Goal: Connect with others: Connect with other users

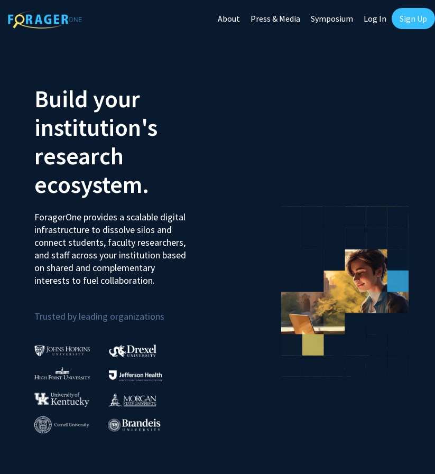
click at [433, 44] on section "Build your institution's research ecosystem. ForagerOne provides a scalable dig…" at bounding box center [217, 287] width 435 height 500
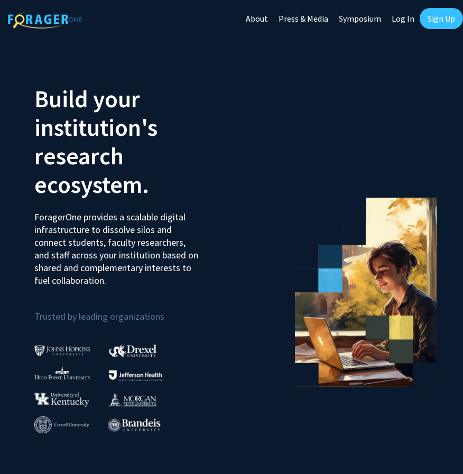
click at [435, 16] on link "Sign Up" at bounding box center [441, 18] width 43 height 21
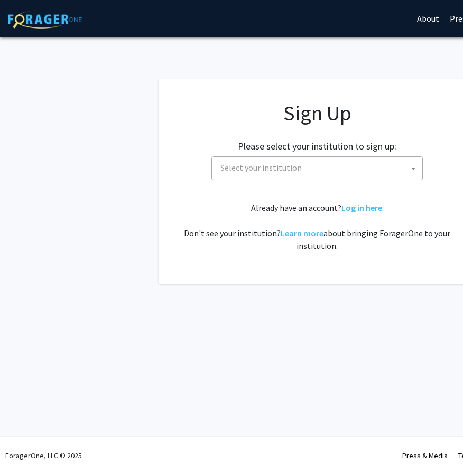
click at [299, 164] on span "Select your institution" at bounding box center [319, 168] width 206 height 22
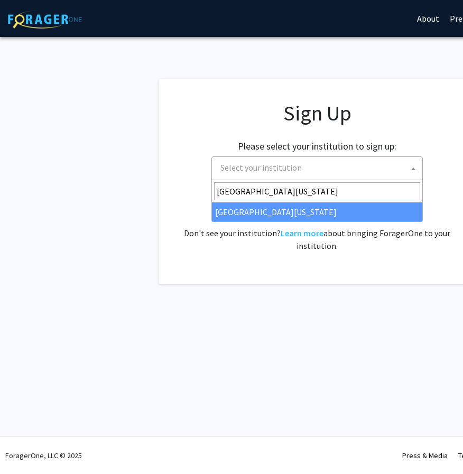
type input "[GEOGRAPHIC_DATA][US_STATE]"
select select "33"
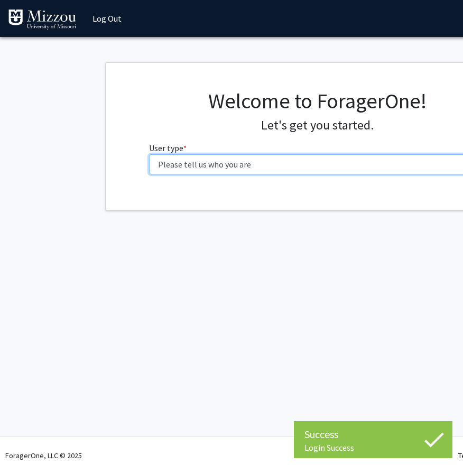
click at [204, 164] on select "Please tell us who you are Undergraduate Student Master's Student Doctoral Cand…" at bounding box center [317, 164] width 337 height 20
select select "1: undergrad"
click at [149, 154] on select "Please tell us who you are Undergraduate Student Master's Student Doctoral Cand…" at bounding box center [317, 164] width 337 height 20
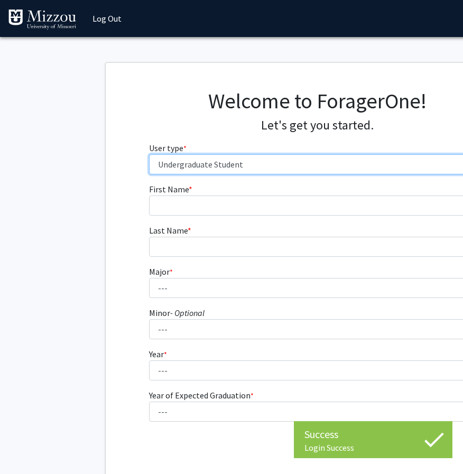
click at [204, 164] on select "Please tell us who you are Undergraduate Student Master's Student Doctoral Cand…" at bounding box center [317, 164] width 337 height 20
click at [149, 154] on select "Please tell us who you are Undergraduate Student Master's Student Doctoral Cand…" at bounding box center [317, 164] width 337 height 20
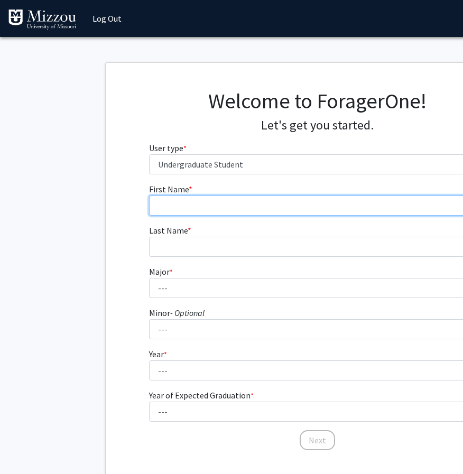
click at [208, 202] on input "First Name * required" at bounding box center [317, 206] width 337 height 20
type input "[PERSON_NAME]"
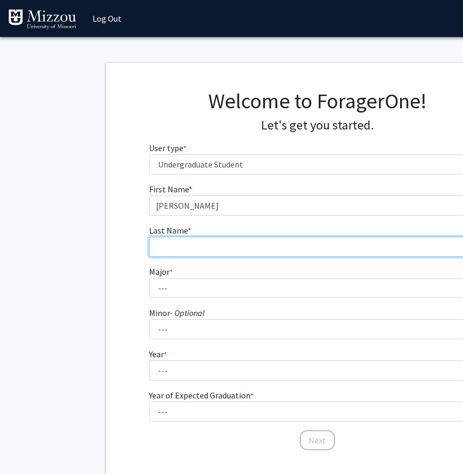
click at [190, 246] on input "Last Name * required" at bounding box center [317, 247] width 337 height 20
type input "Gloriod"
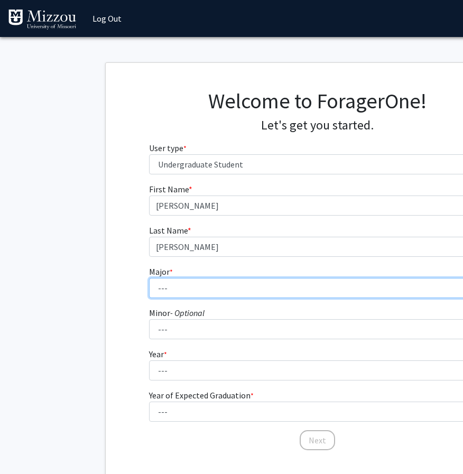
click at [186, 283] on select "--- Agribusiness Management Agricultural Education Agricultural Education: Comm…" at bounding box center [317, 288] width 337 height 20
click at [149, 278] on select "--- Agribusiness Management Agricultural Education Agricultural Education: Comm…" at bounding box center [317, 288] width 337 height 20
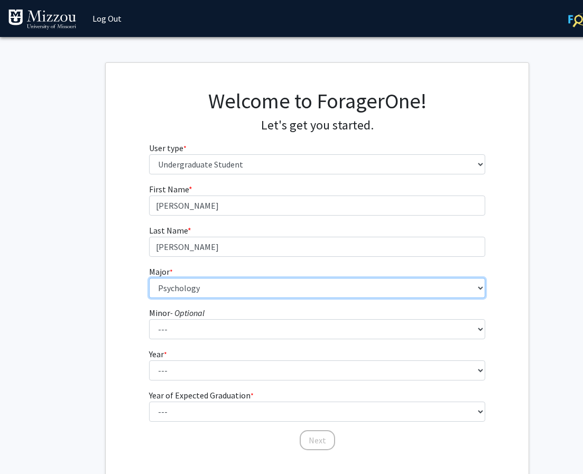
click at [205, 293] on select "--- Agribusiness Management Agricultural Education Agricultural Education: Comm…" at bounding box center [317, 288] width 337 height 20
select select "134: 2627"
click at [149, 278] on select "--- Agribusiness Management Agricultural Education Agricultural Education: Comm…" at bounding box center [317, 288] width 337 height 20
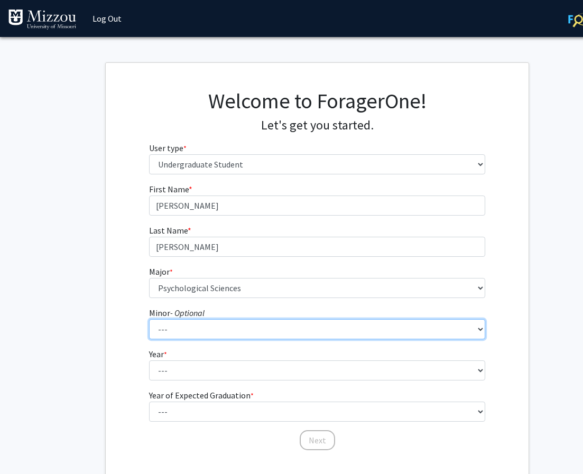
click at [213, 331] on select "--- Accountancy Aerospace Engineering Aerospace Studies Agribusiness Management…" at bounding box center [317, 329] width 337 height 20
click at [149, 319] on select "--- Accountancy Aerospace Engineering Aerospace Studies Agribusiness Management…" at bounding box center [317, 329] width 337 height 20
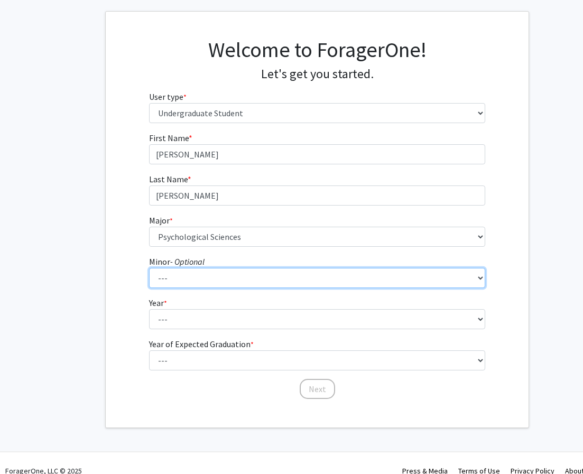
scroll to position [52, 0]
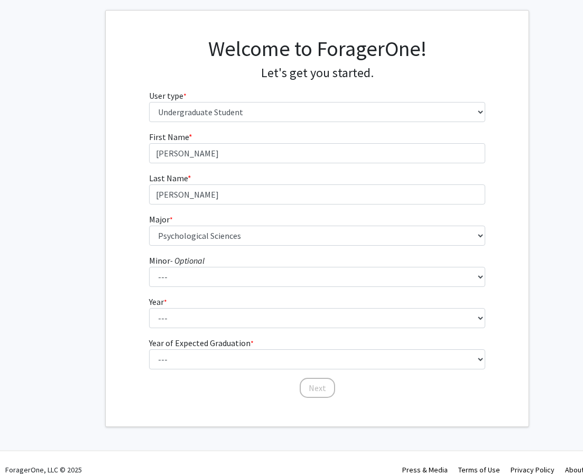
click at [213, 331] on form "First Name * required Kiley Last Name * required Gloriod Major * required --- A…" at bounding box center [317, 260] width 337 height 258
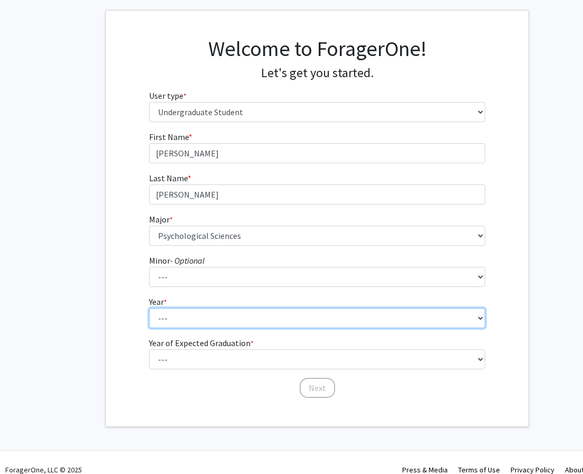
click at [216, 324] on select "--- First-year Sophomore Junior Senior Postbaccalaureate Certificate" at bounding box center [317, 318] width 337 height 20
select select "3: junior"
click at [149, 308] on select "--- First-year Sophomore Junior Senior Postbaccalaureate Certificate" at bounding box center [317, 318] width 337 height 20
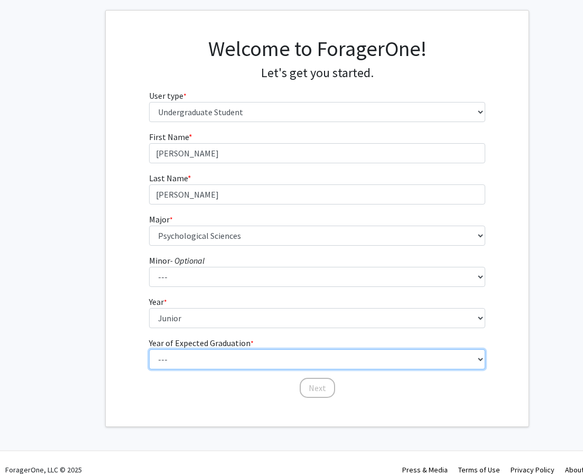
click at [200, 358] on select "--- 2025 2026 2027 2028 2029 2030 2031 2032 2033 2034" at bounding box center [317, 359] width 337 height 20
select select "3: 2027"
click at [149, 349] on select "--- 2025 2026 2027 2028 2029 2030 2031 2032 2033 2034" at bounding box center [317, 359] width 337 height 20
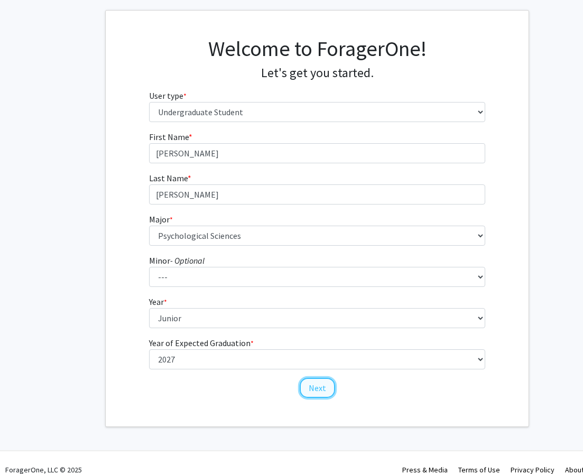
click at [316, 386] on button "Next" at bounding box center [317, 388] width 35 height 20
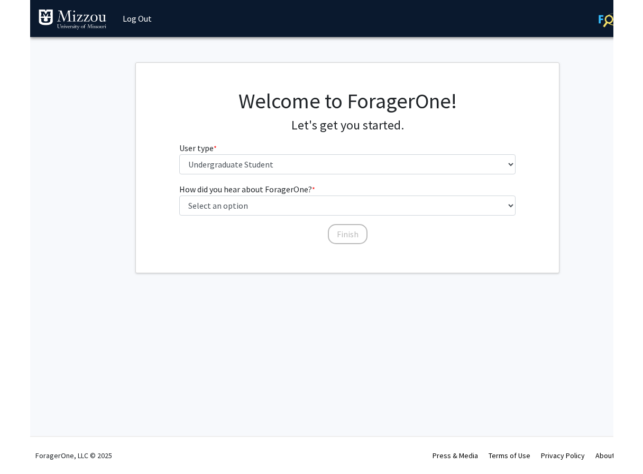
scroll to position [0, 0]
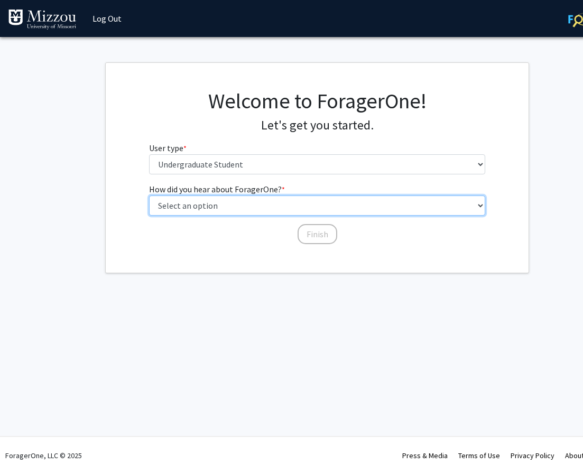
click at [281, 204] on select "Select an option Peer/student recommendation Faculty/staff recommendation Unive…" at bounding box center [317, 206] width 337 height 20
select select "2: faculty_recommendation"
click at [149, 196] on select "Select an option Peer/student recommendation Faculty/staff recommendation Unive…" at bounding box center [317, 206] width 337 height 20
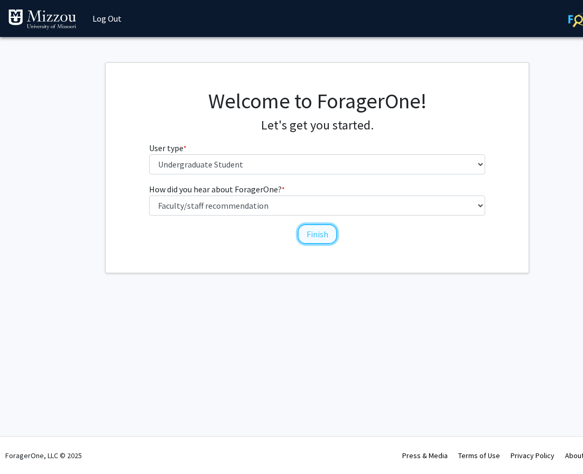
click at [313, 233] on button "Finish" at bounding box center [318, 234] width 40 height 20
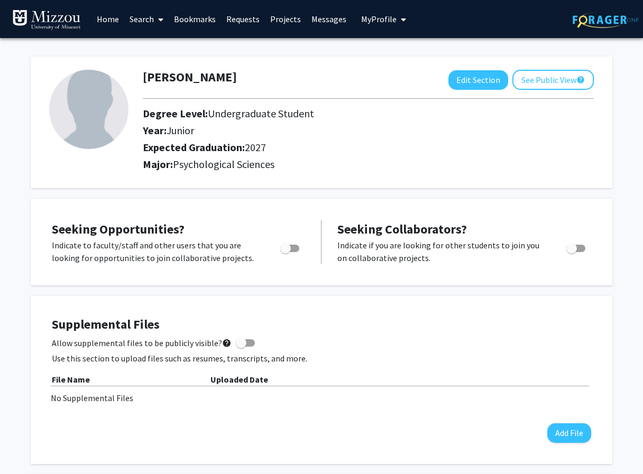
click at [287, 246] on span "Toggle" at bounding box center [285, 248] width 11 height 11
click at [285, 252] on input "Are you actively seeking opportunities?" at bounding box center [285, 252] width 1 height 1
checkbox input "true"
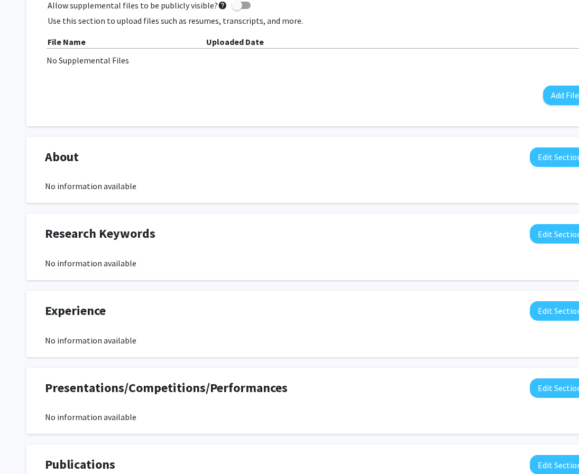
scroll to position [338, 0]
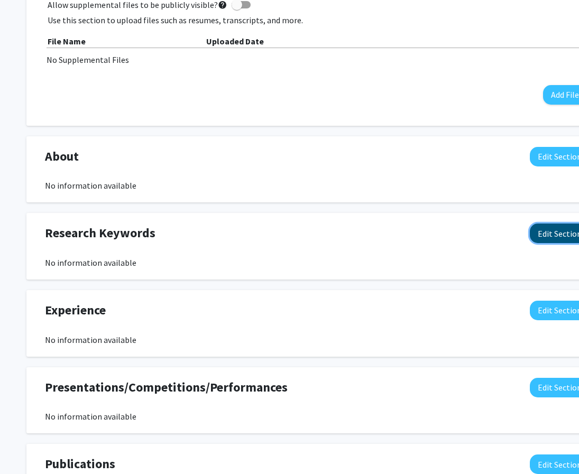
click at [463, 230] on button "Edit Section" at bounding box center [560, 234] width 60 height 20
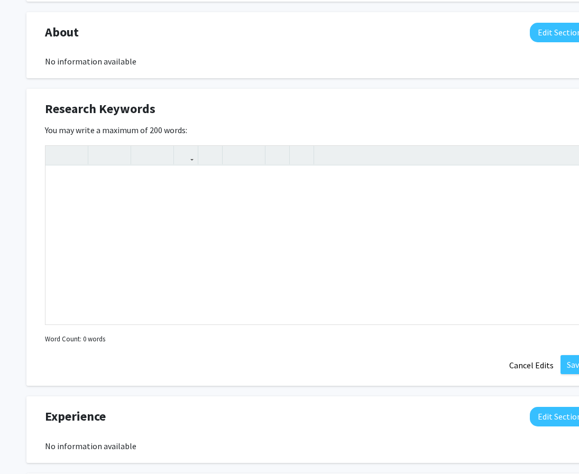
scroll to position [469, 0]
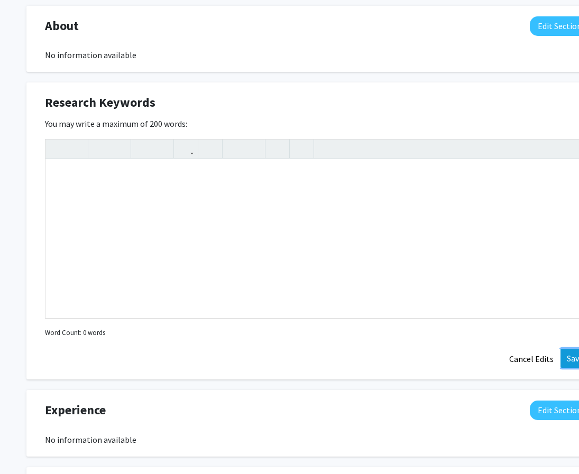
click at [463, 356] on button "Save" at bounding box center [574, 358] width 29 height 19
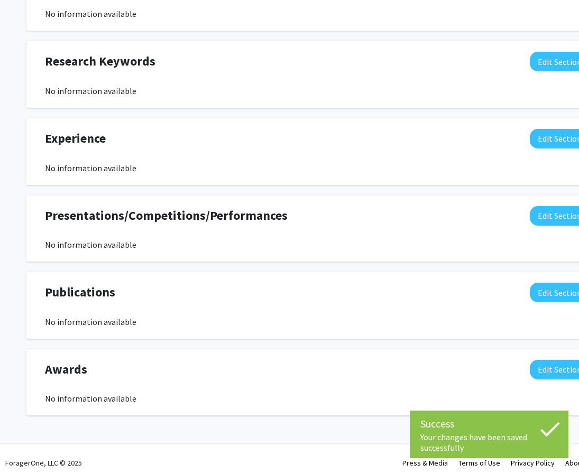
scroll to position [518, 0]
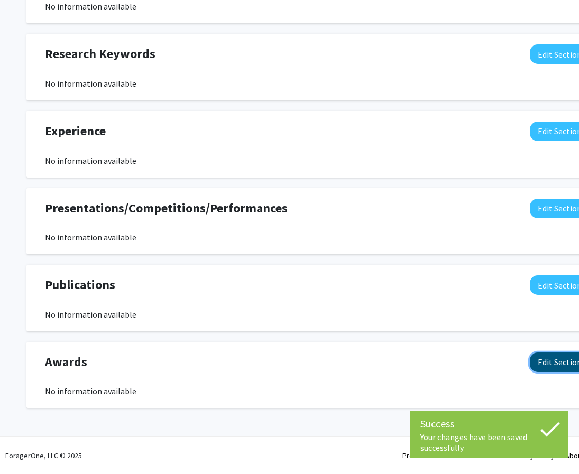
click at [463, 356] on button "Edit Section" at bounding box center [560, 363] width 60 height 20
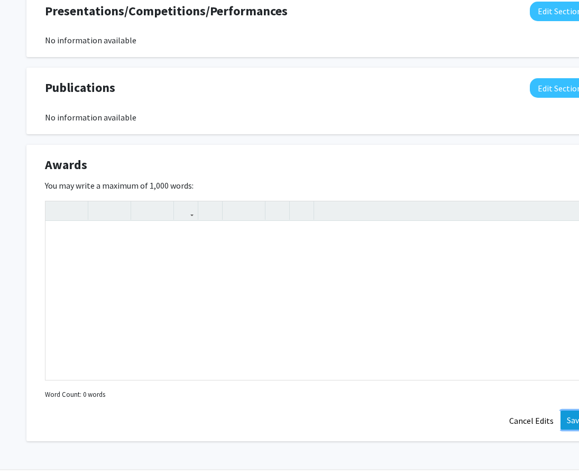
click at [463, 423] on button "Save" at bounding box center [574, 420] width 29 height 19
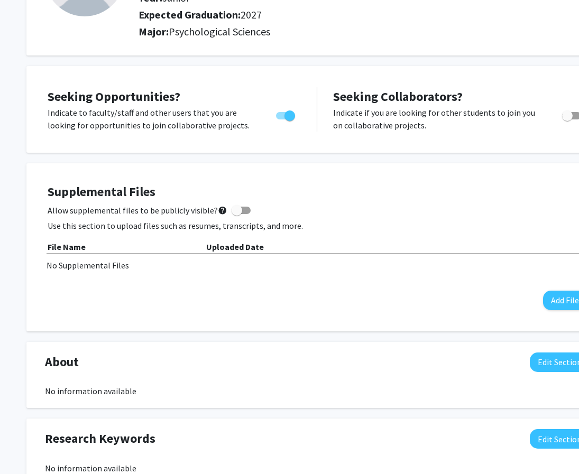
scroll to position [124, 0]
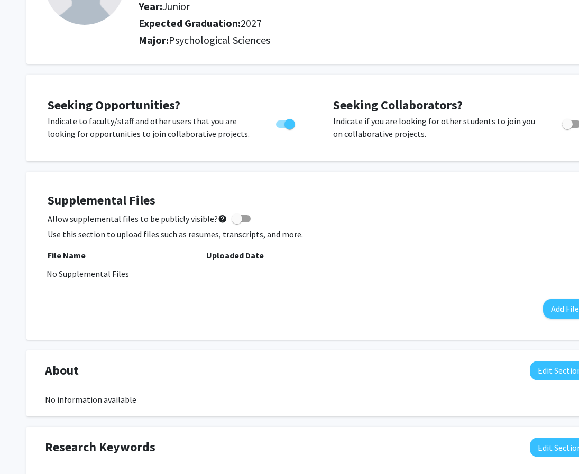
click at [233, 218] on span at bounding box center [237, 219] width 11 height 11
click at [236, 223] on input "Allow supplemental files to be publicly visible? help" at bounding box center [236, 223] width 1 height 1
checkbox input "true"
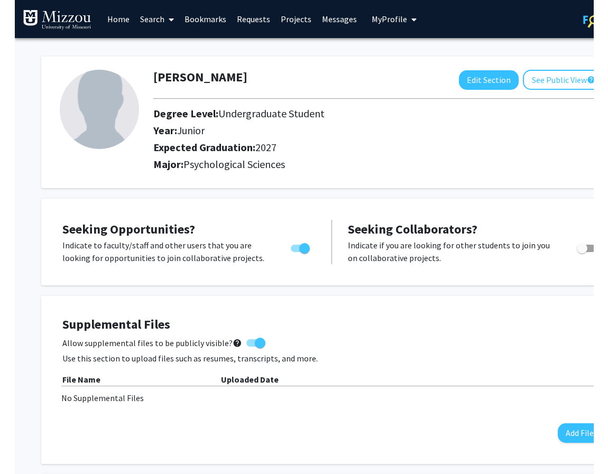
scroll to position [0, 0]
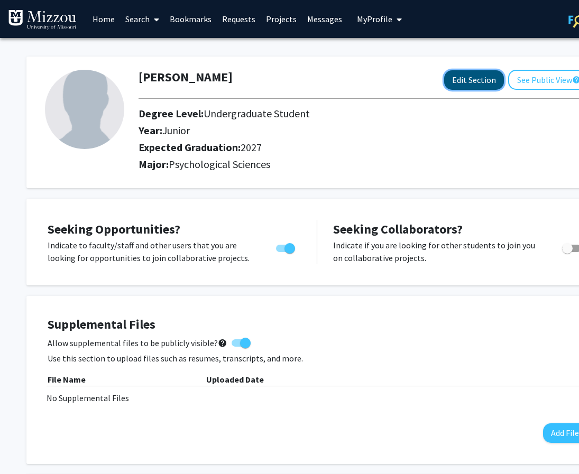
click at [463, 80] on button "Edit Section" at bounding box center [474, 80] width 60 height 20
select select "junior"
select select "2027"
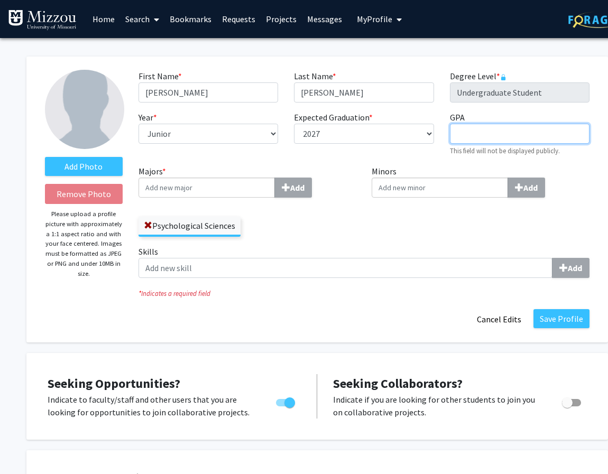
click at [463, 137] on input "GPA required" at bounding box center [520, 134] width 140 height 20
click at [463, 321] on button "Save Profile" at bounding box center [561, 318] width 56 height 19
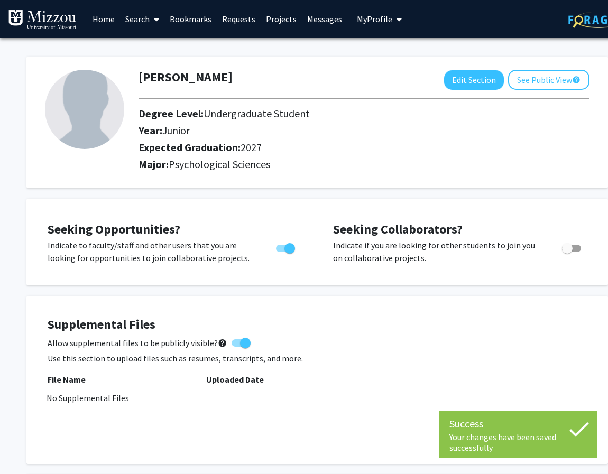
click at [142, 22] on link "Search" at bounding box center [142, 19] width 44 height 37
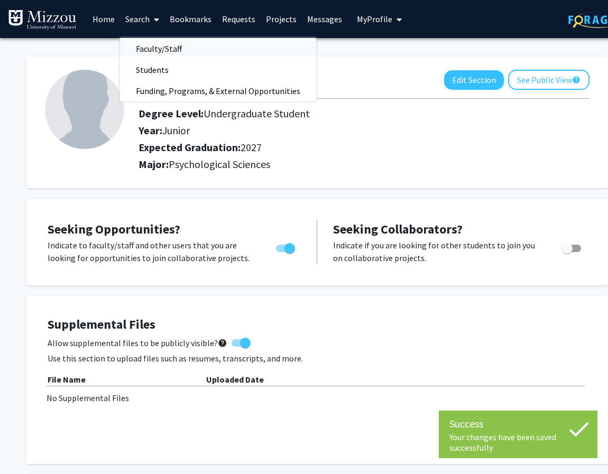
click at [151, 45] on span "Faculty/Staff" at bounding box center [159, 48] width 78 height 21
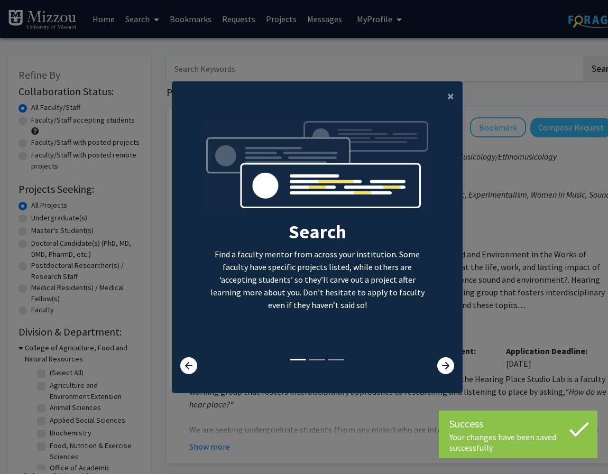
click at [403, 271] on p "Find a faculty mentor from across your institution. Some faculty have specific …" at bounding box center [318, 279] width 226 height 63
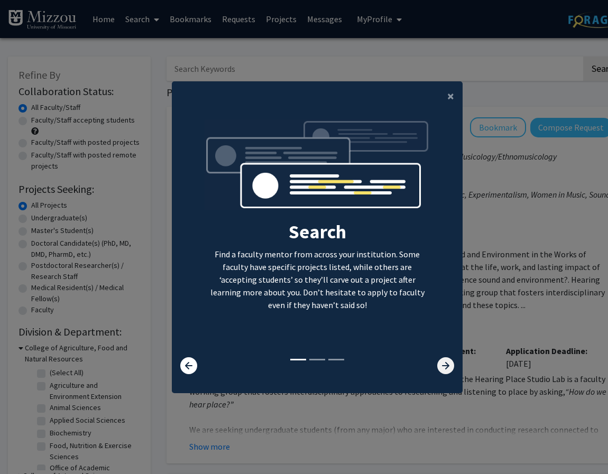
click at [446, 368] on icon at bounding box center [445, 365] width 17 height 17
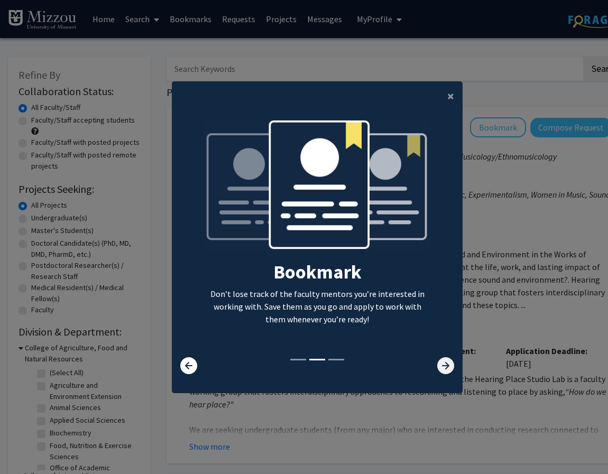
click at [446, 368] on icon at bounding box center [445, 365] width 17 height 17
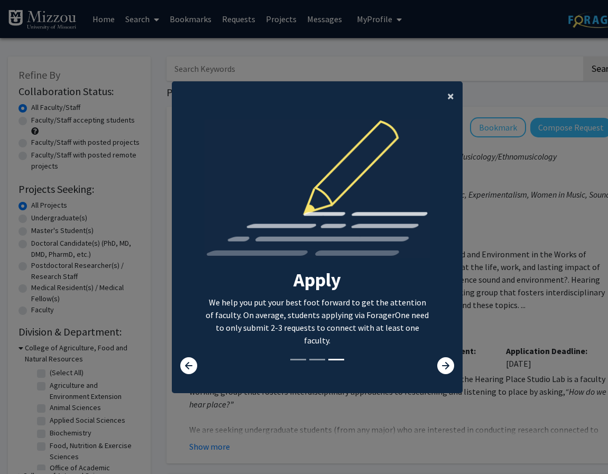
click at [450, 96] on span "×" at bounding box center [450, 96] width 7 height 16
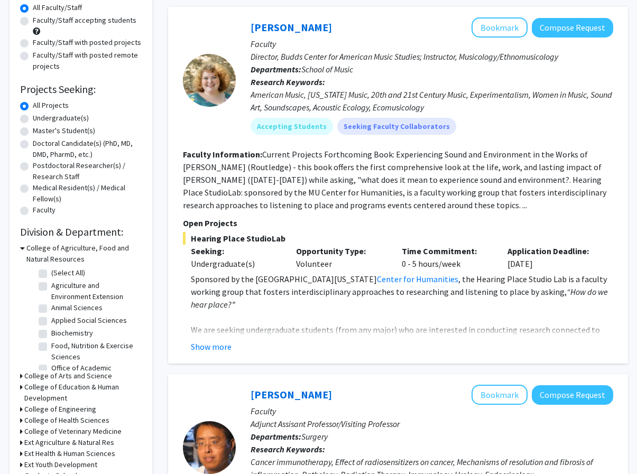
scroll to position [102, 0]
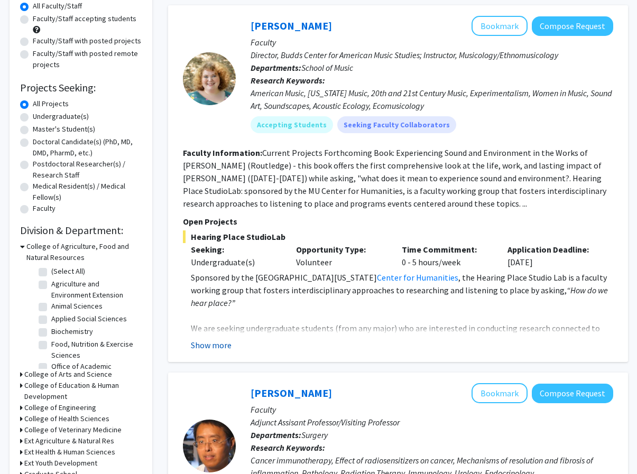
click at [213, 345] on button "Show more" at bounding box center [211, 345] width 41 height 13
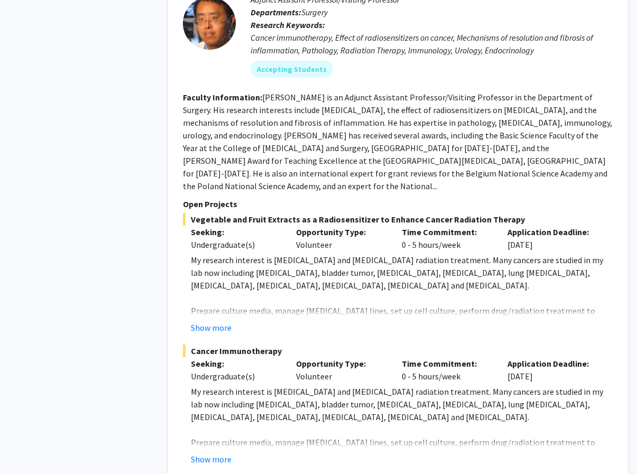
scroll to position [716, 0]
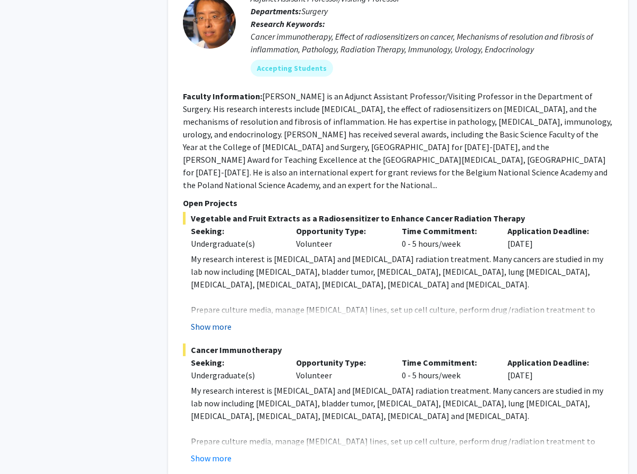
click at [210, 320] on button "Show more" at bounding box center [211, 326] width 41 height 13
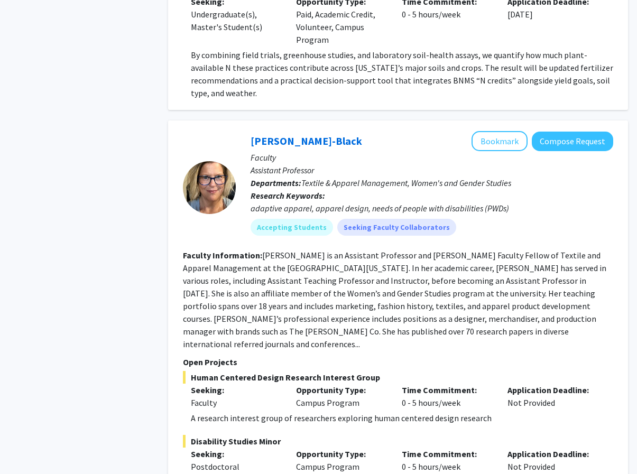
scroll to position [3161, 0]
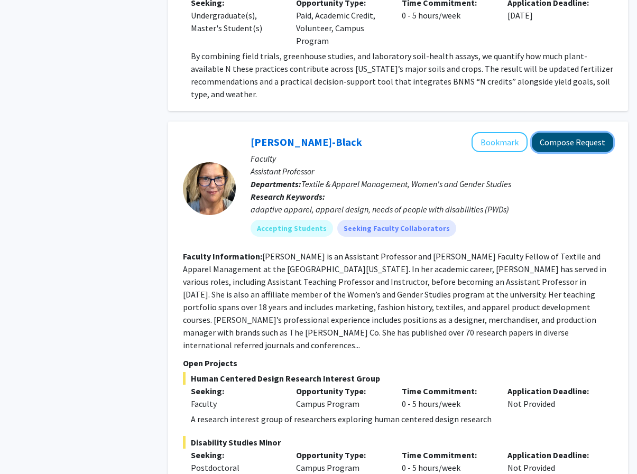
click at [463, 133] on button "Compose Request" at bounding box center [572, 143] width 81 height 20
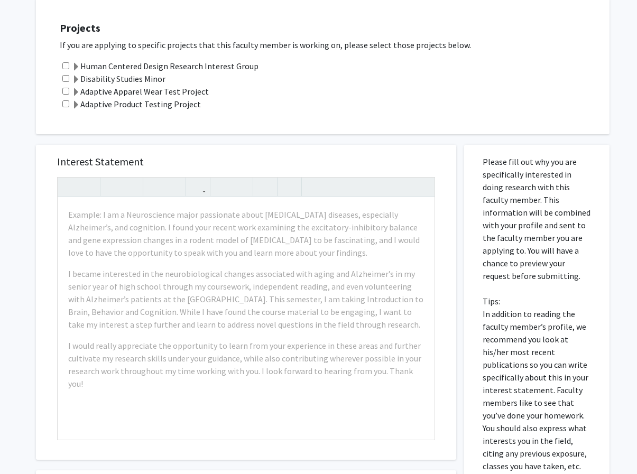
scroll to position [273, 0]
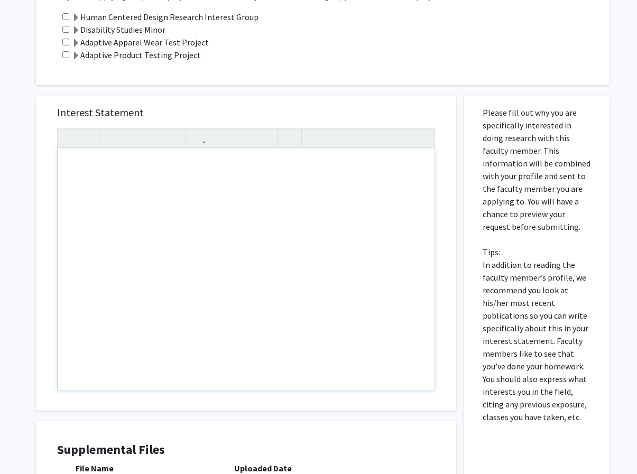
click at [331, 97] on div "Interest Statement Insert link Remove link" at bounding box center [246, 253] width 399 height 315
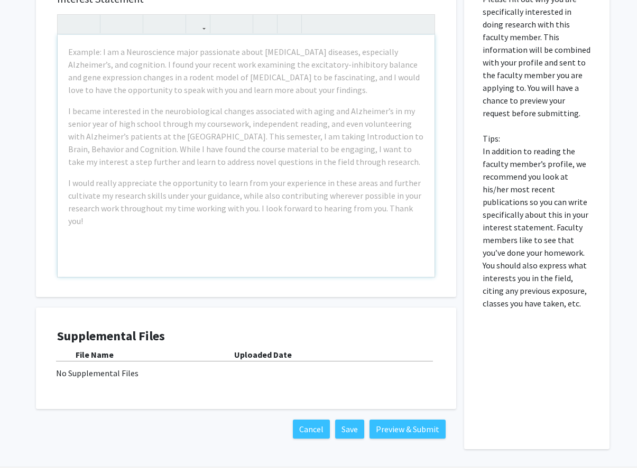
scroll to position [418, 0]
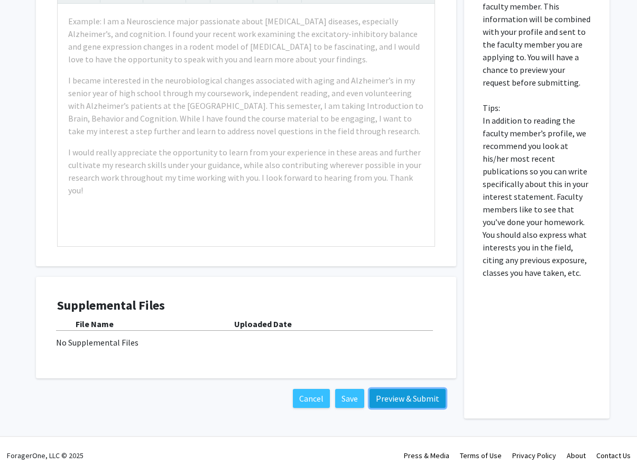
click at [402, 392] on button "Preview & Submit" at bounding box center [408, 398] width 76 height 19
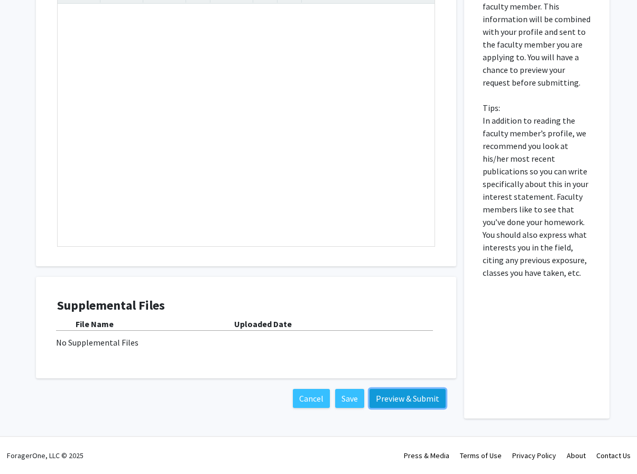
click at [412, 397] on button "Preview & Submit" at bounding box center [408, 398] width 76 height 19
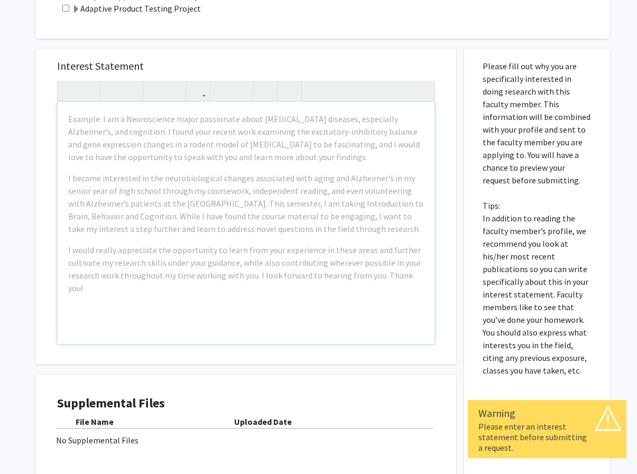
scroll to position [319, 0]
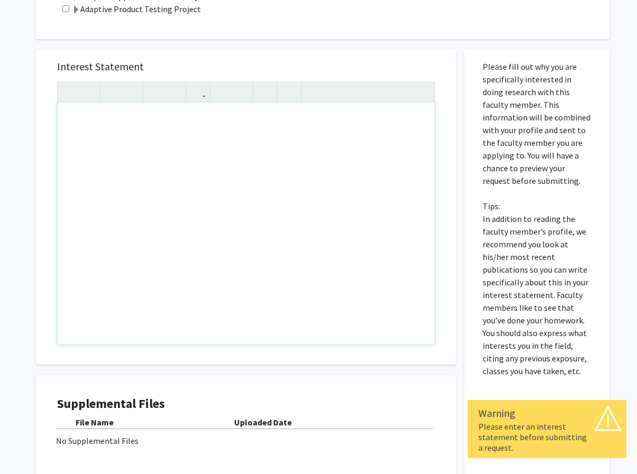
click at [297, 146] on div "Note to users with screen readers: Please press Alt+0 or Option+0 to deactivate…" at bounding box center [246, 224] width 377 height 242
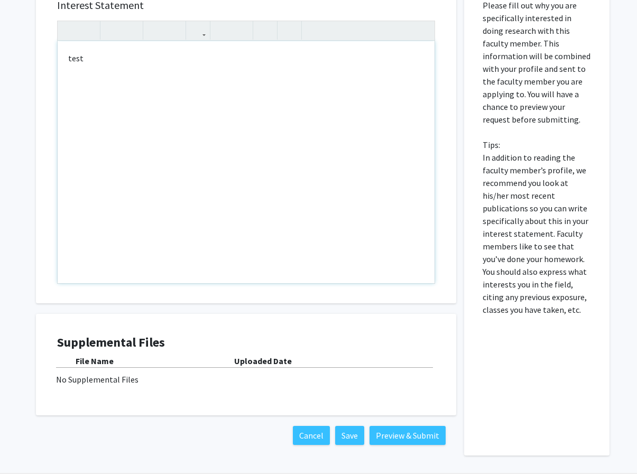
scroll to position [418, 0]
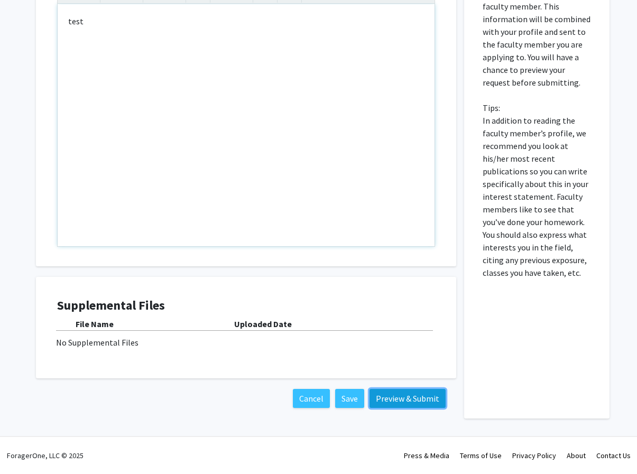
click at [396, 400] on button "Preview & Submit" at bounding box center [408, 398] width 76 height 19
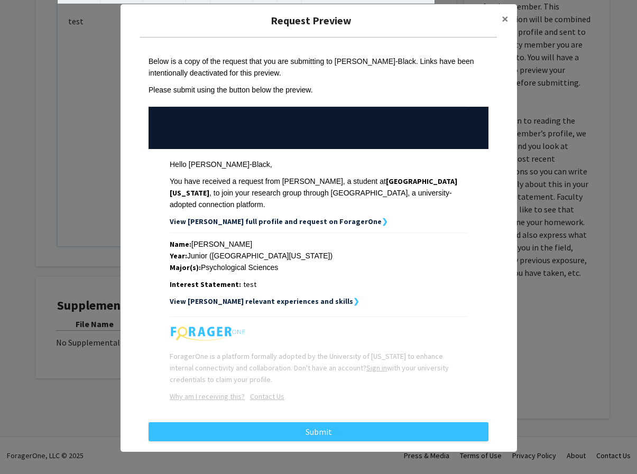
scroll to position [0, 0]
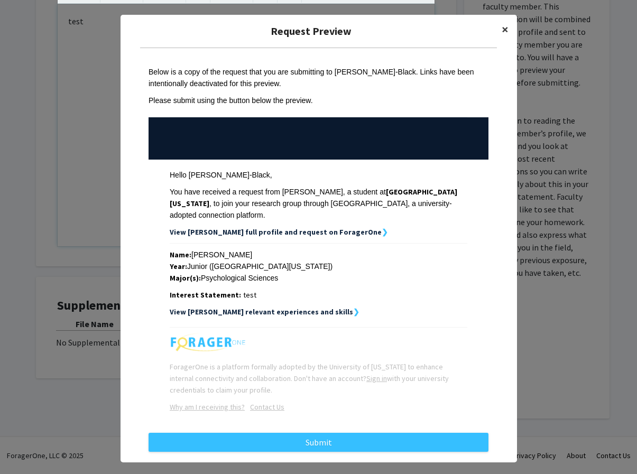
click at [463, 29] on span "×" at bounding box center [505, 29] width 7 height 16
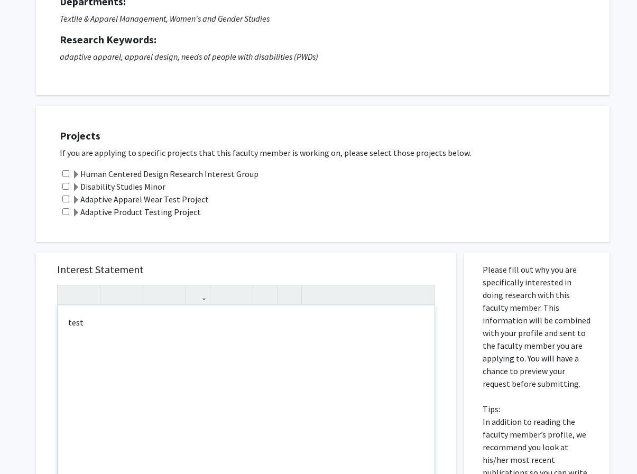
scroll to position [116, 0]
click at [180, 342] on div "test" at bounding box center [246, 427] width 377 height 242
type textarea "t"
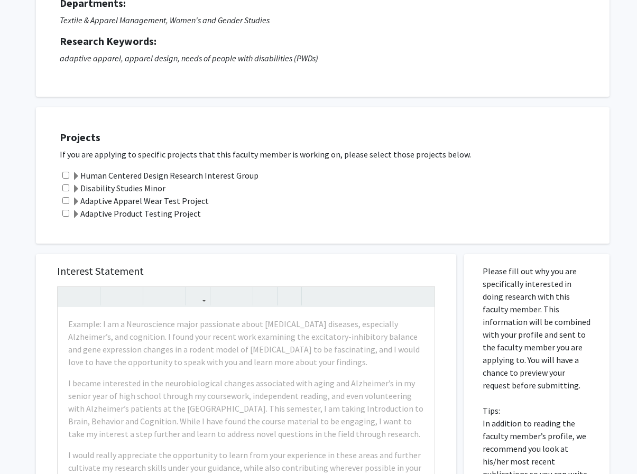
click at [215, 274] on h5 "Interest Statement" at bounding box center [246, 271] width 378 height 13
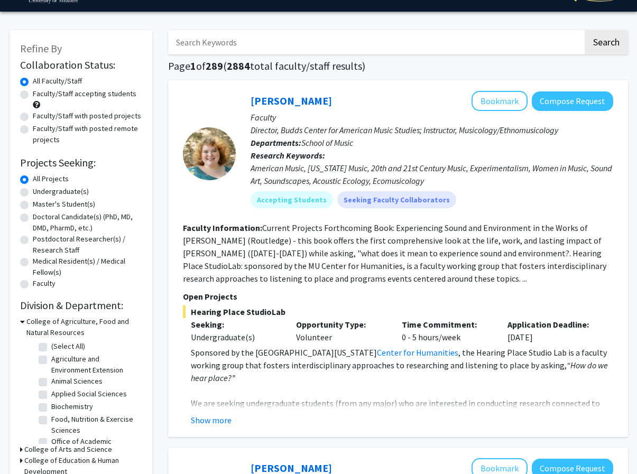
scroll to position [25, 0]
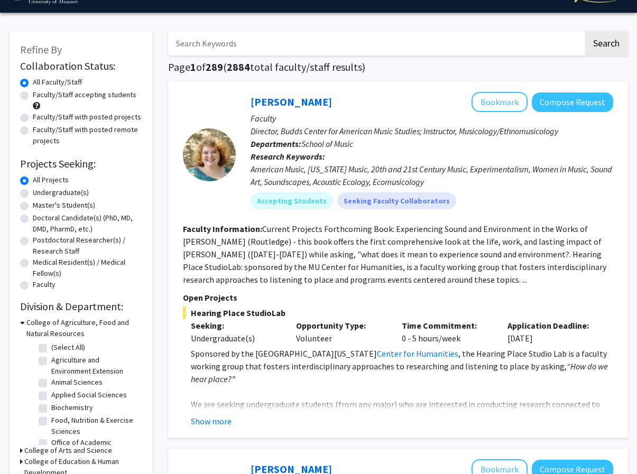
click at [33, 192] on label "Undergraduate(s)" at bounding box center [61, 192] width 56 height 11
click at [33, 192] on input "Undergraduate(s)" at bounding box center [36, 190] width 7 height 7
radio input "true"
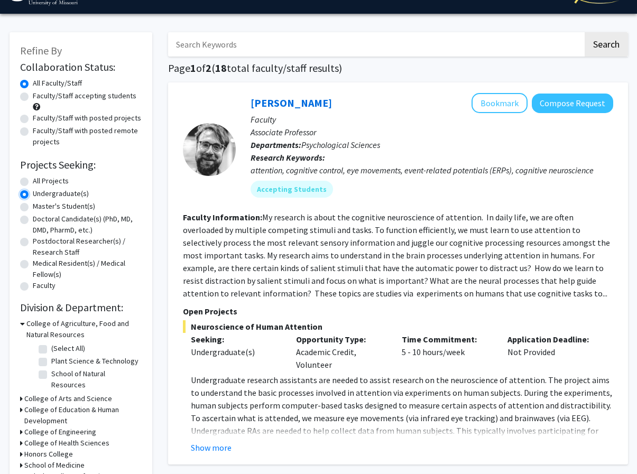
scroll to position [27, 0]
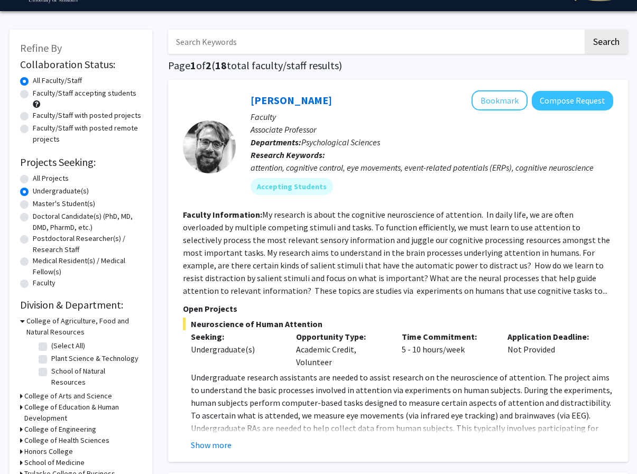
click at [33, 94] on label "Faculty/Staff accepting students" at bounding box center [85, 93] width 104 height 11
click at [33, 94] on input "Faculty/Staff accepting students" at bounding box center [36, 91] width 7 height 7
radio input "true"
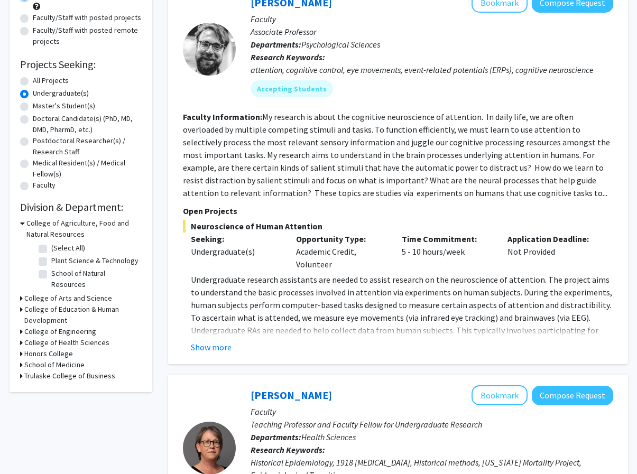
scroll to position [123, 0]
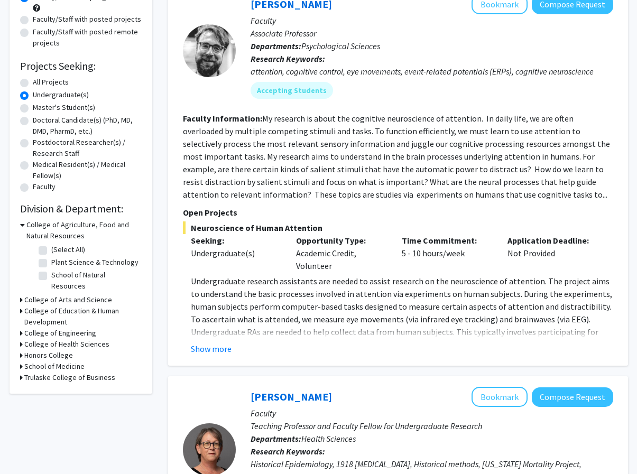
click at [25, 227] on div "College of Agriculture, Food and Natural Resources" at bounding box center [81, 230] width 122 height 22
click at [21, 225] on icon at bounding box center [22, 224] width 5 height 11
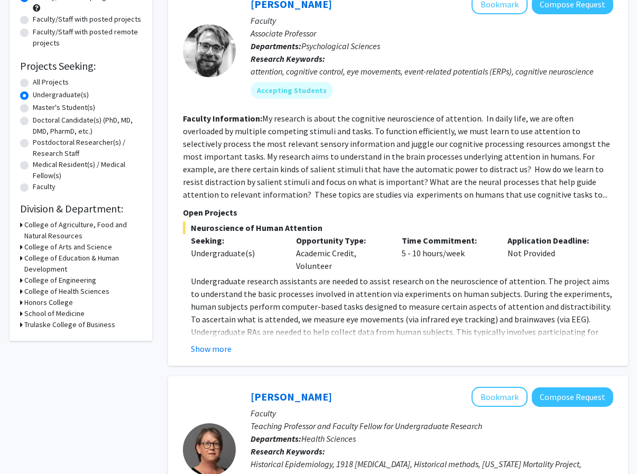
click at [21, 246] on icon at bounding box center [21, 247] width 3 height 11
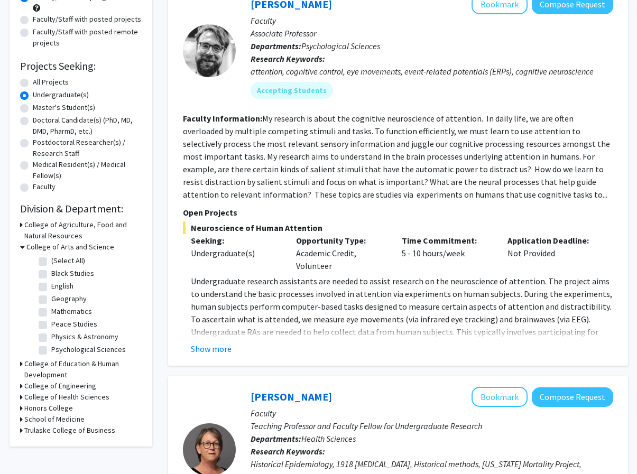
click at [51, 260] on label "(Select All)" at bounding box center [68, 260] width 34 height 11
click at [51, 260] on input "(Select All)" at bounding box center [54, 258] width 7 height 7
checkbox input "true"
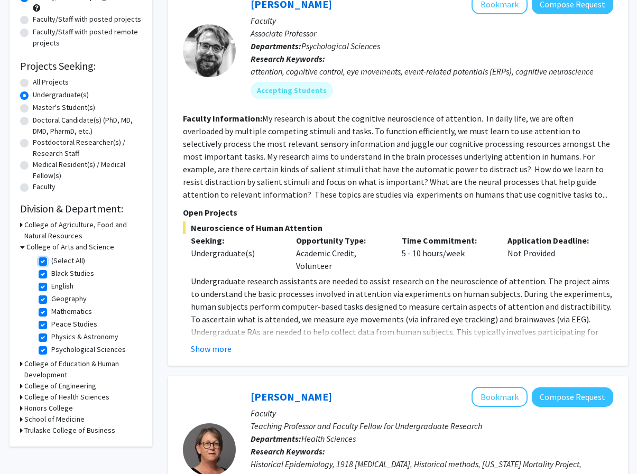
checkbox input "true"
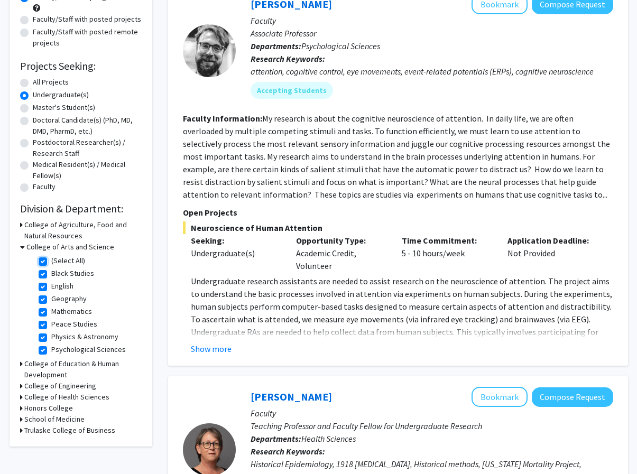
checkbox input "true"
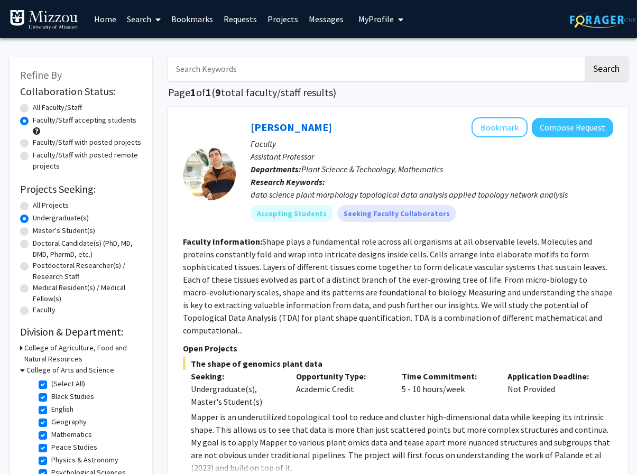
click at [246, 17] on link "Requests" at bounding box center [240, 19] width 44 height 37
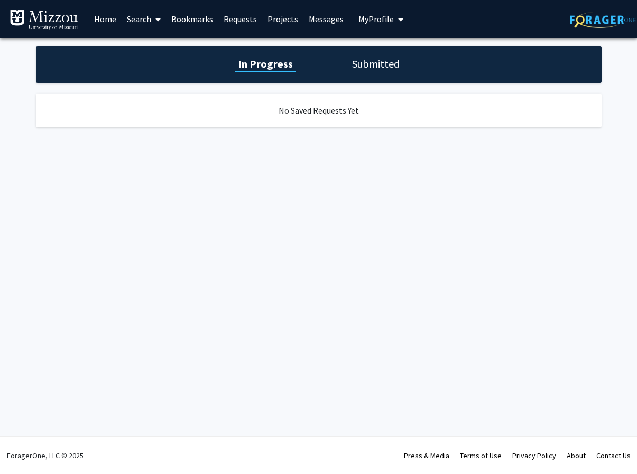
click at [382, 62] on h1 "Submitted" at bounding box center [376, 64] width 54 height 15
click at [288, 71] on h1 "In Progress" at bounding box center [264, 64] width 57 height 15
click at [349, 67] on h1 "Submitted" at bounding box center [376, 64] width 54 height 15
click at [152, 16] on span at bounding box center [156, 19] width 10 height 37
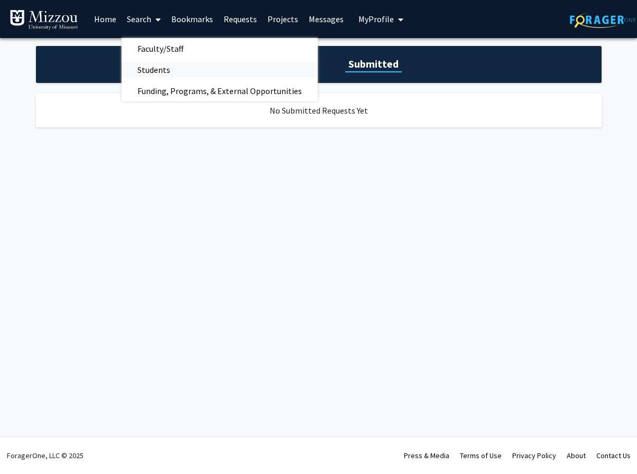
click at [150, 68] on span "Students" at bounding box center [154, 69] width 64 height 21
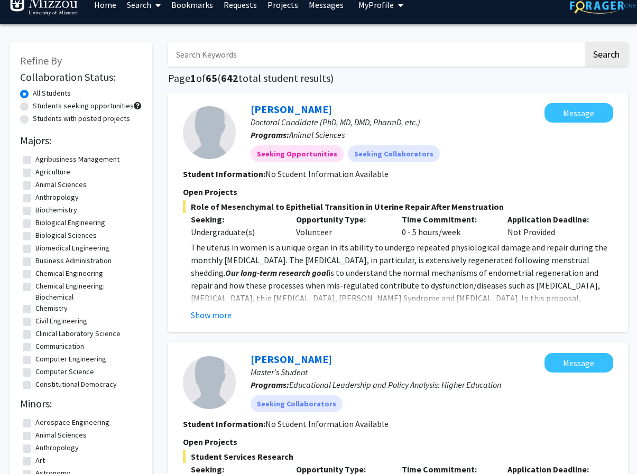
scroll to position [15, 0]
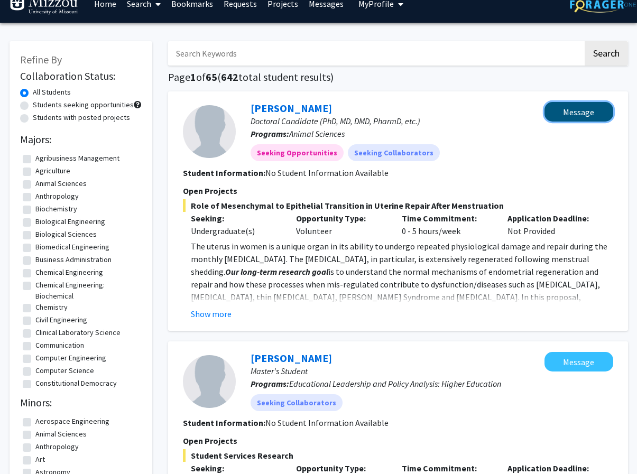
click at [463, 112] on button "Message" at bounding box center [579, 112] width 69 height 20
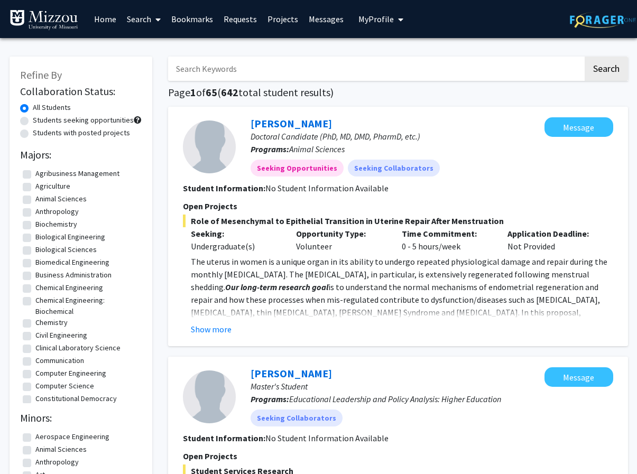
click at [139, 16] on link "Search" at bounding box center [144, 19] width 44 height 37
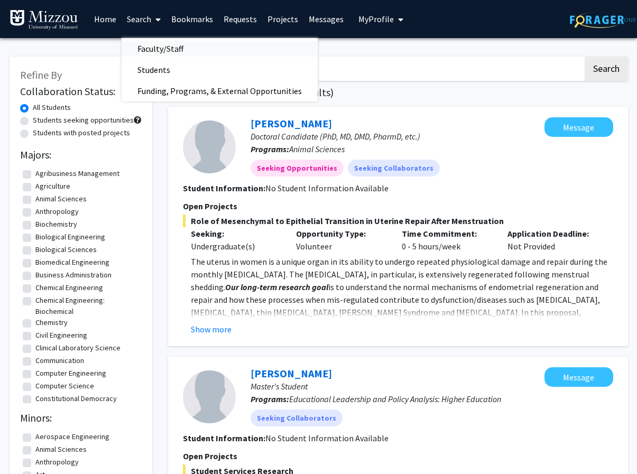
click at [155, 51] on span "Faculty/Staff" at bounding box center [161, 48] width 78 height 21
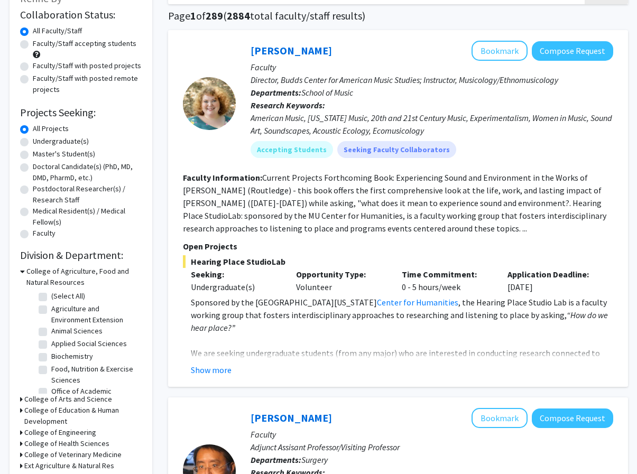
scroll to position [76, 0]
click at [24, 400] on h3 "College of Arts and Science" at bounding box center [68, 399] width 88 height 11
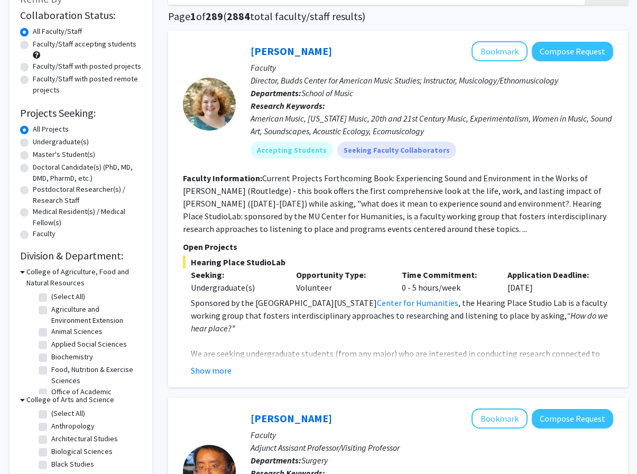
click at [51, 415] on label "(Select All)" at bounding box center [68, 413] width 34 height 11
click at [51, 415] on input "(Select All)" at bounding box center [54, 411] width 7 height 7
checkbox input "true"
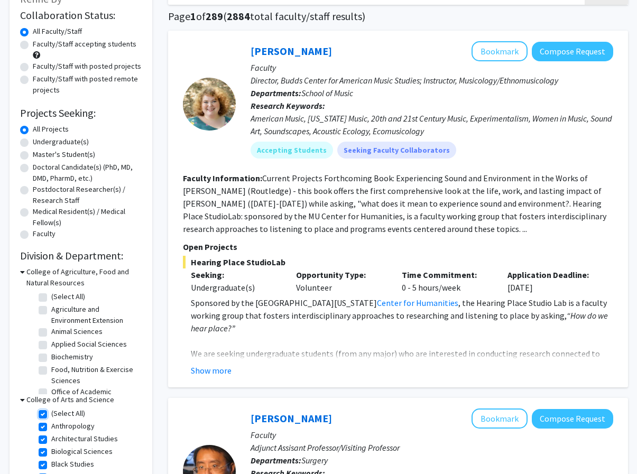
checkbox input "true"
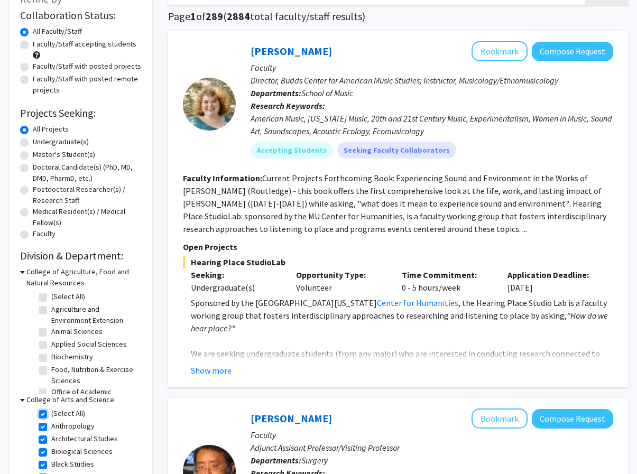
checkbox input "true"
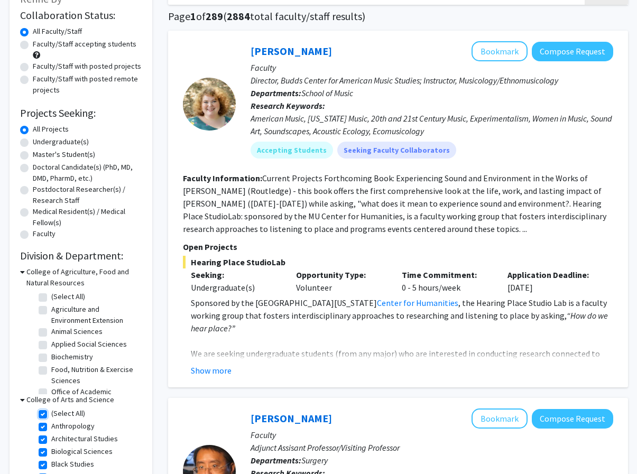
checkbox input "true"
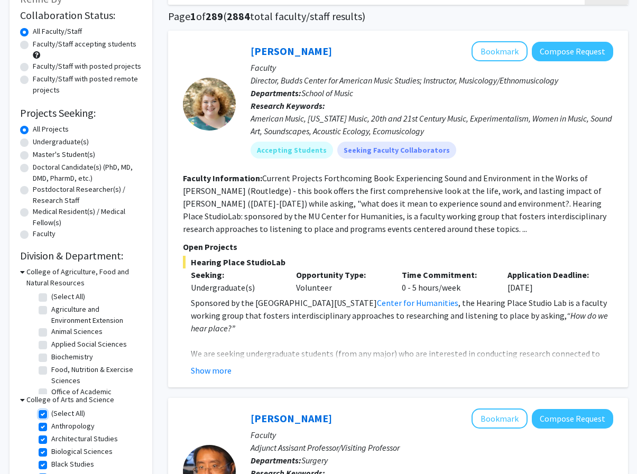
checkbox input "true"
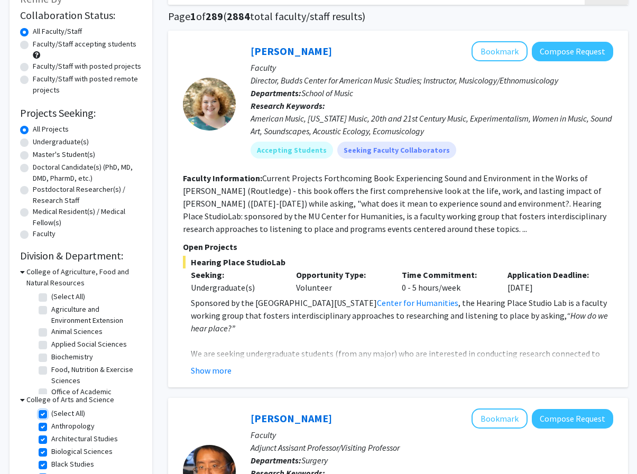
checkbox input "true"
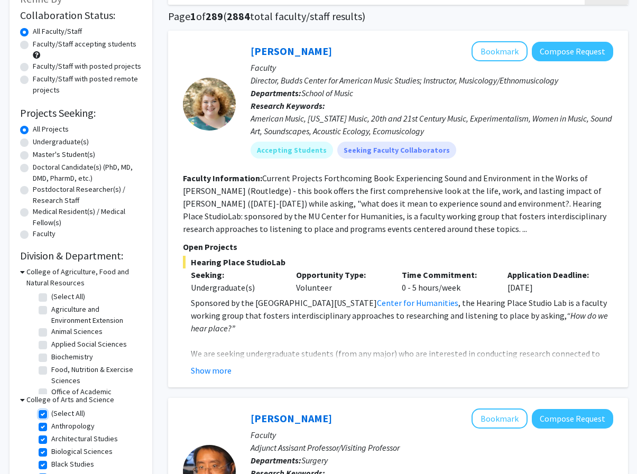
checkbox input "true"
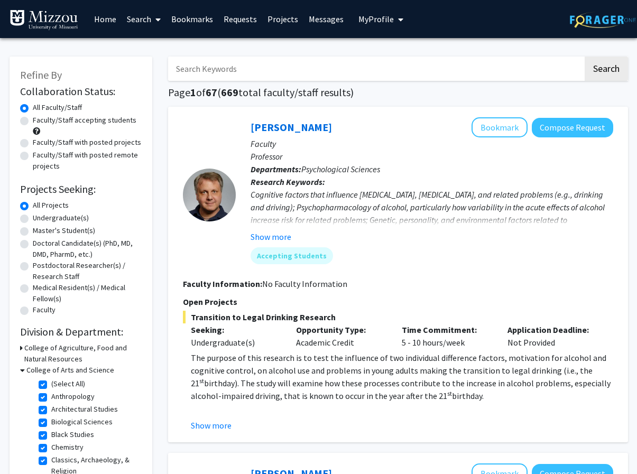
click at [33, 217] on label "Undergraduate(s)" at bounding box center [61, 218] width 56 height 11
click at [33, 217] on input "Undergraduate(s)" at bounding box center [36, 216] width 7 height 7
radio input "true"
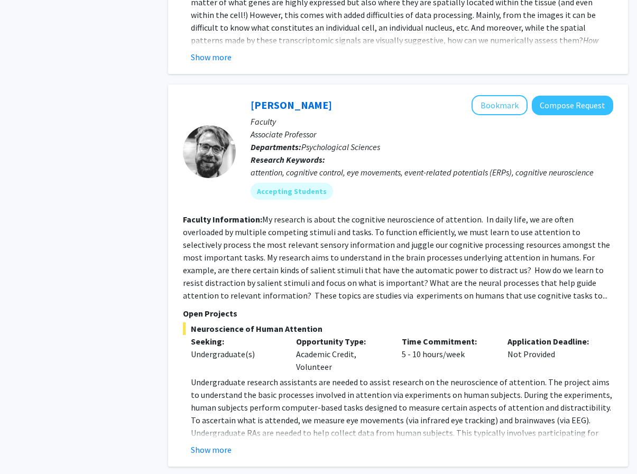
scroll to position [580, 0]
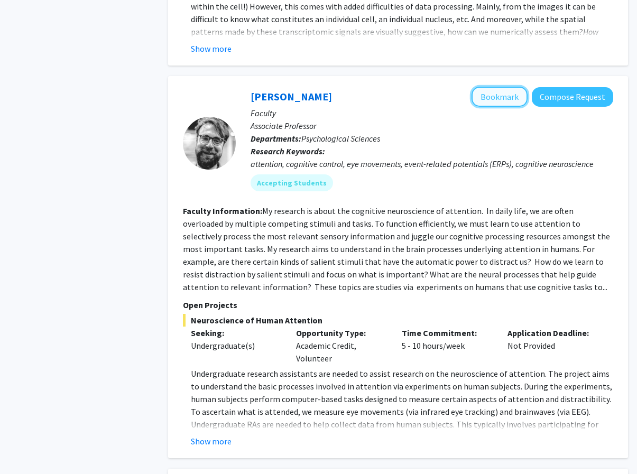
click at [463, 87] on button "Bookmark" at bounding box center [500, 97] width 56 height 20
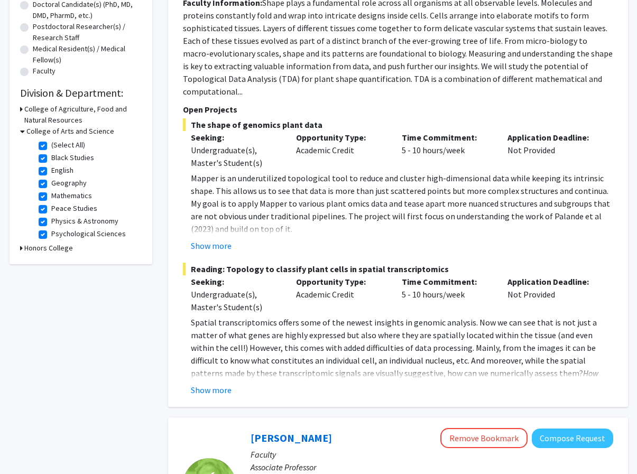
scroll to position [0, 0]
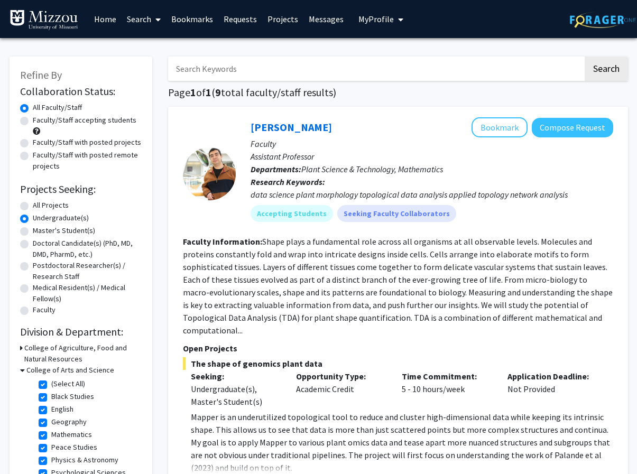
click at [198, 20] on link "Bookmarks" at bounding box center [192, 19] width 52 height 37
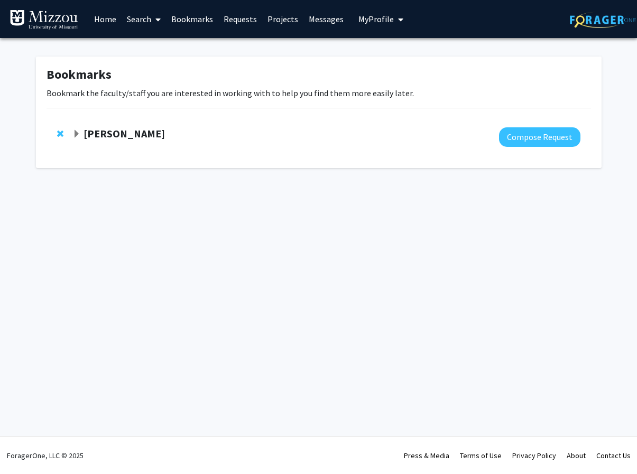
click at [105, 20] on link "Home" at bounding box center [105, 19] width 33 height 37
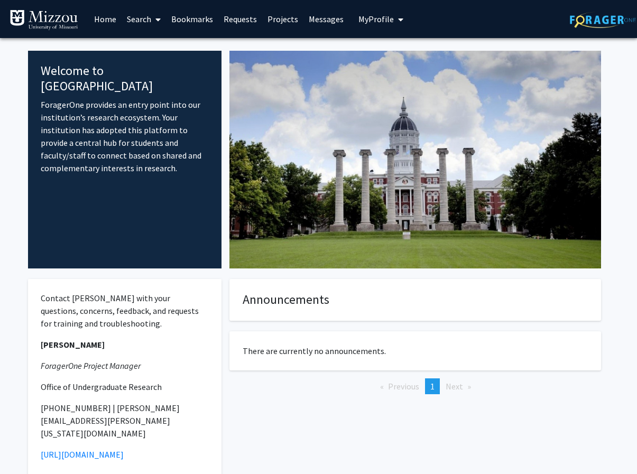
click at [147, 14] on link "Search" at bounding box center [144, 19] width 44 height 37
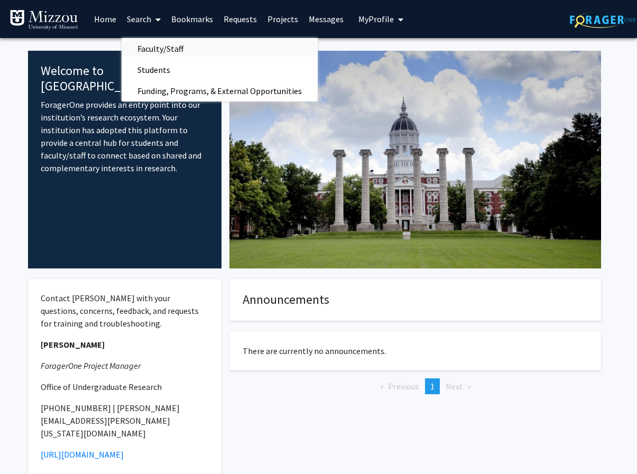
click at [164, 47] on span "Faculty/Staff" at bounding box center [161, 48] width 78 height 21
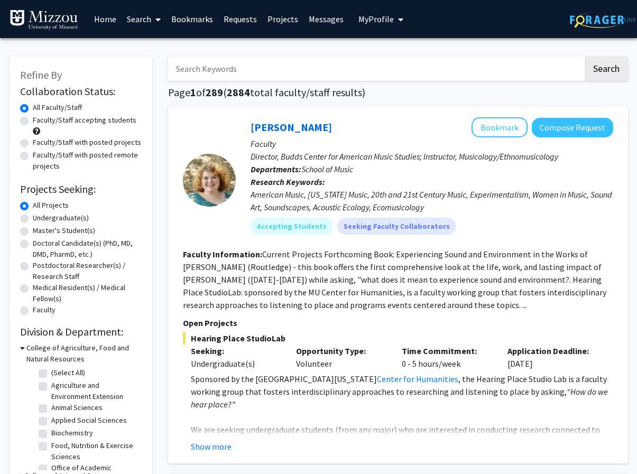
click at [33, 219] on label "Undergraduate(s)" at bounding box center [61, 218] width 56 height 11
click at [33, 219] on input "Undergraduate(s)" at bounding box center [36, 216] width 7 height 7
radio input "true"
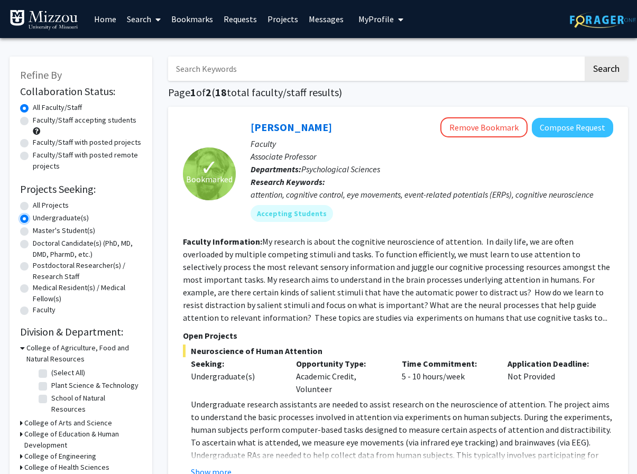
scroll to position [42, 0]
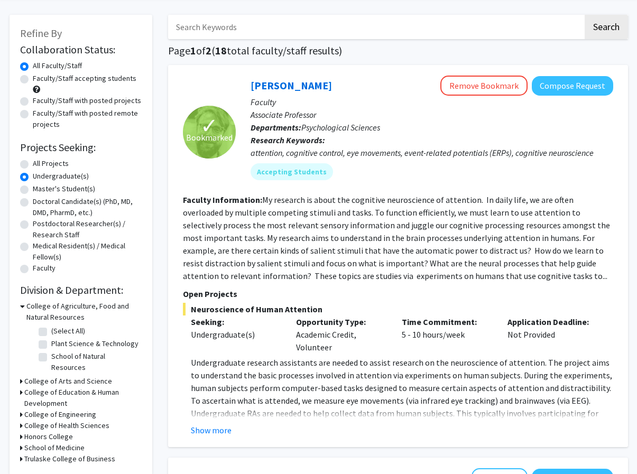
click at [19, 371] on div "Refine By Collaboration Status: Collaboration Status All Faculty/Staff Collabor…" at bounding box center [81, 245] width 143 height 460
click at [26, 376] on h3 "College of Arts and Science" at bounding box center [68, 381] width 88 height 11
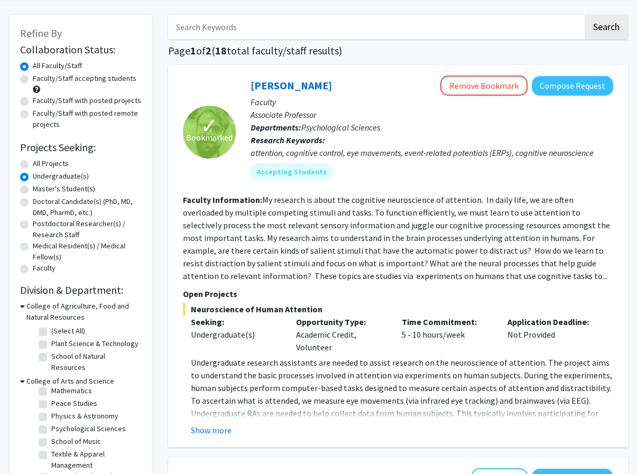
scroll to position [54, 0]
click at [60, 399] on label "Peace Studies" at bounding box center [74, 404] width 46 height 11
click at [58, 399] on input "Peace Studies" at bounding box center [54, 402] width 7 height 7
checkbox input "true"
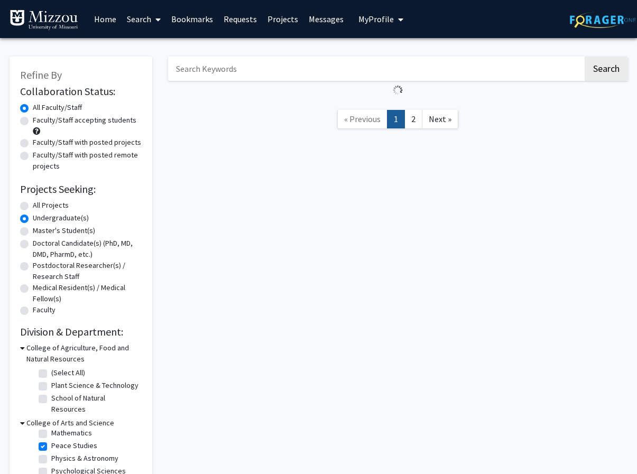
scroll to position [1, 0]
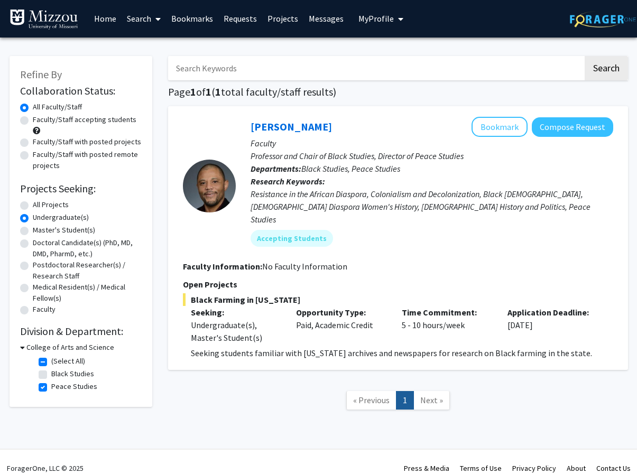
click at [51, 359] on label "(Select All)" at bounding box center [68, 361] width 34 height 11
click at [51, 359] on input "(Select All)" at bounding box center [54, 359] width 7 height 7
checkbox input "false"
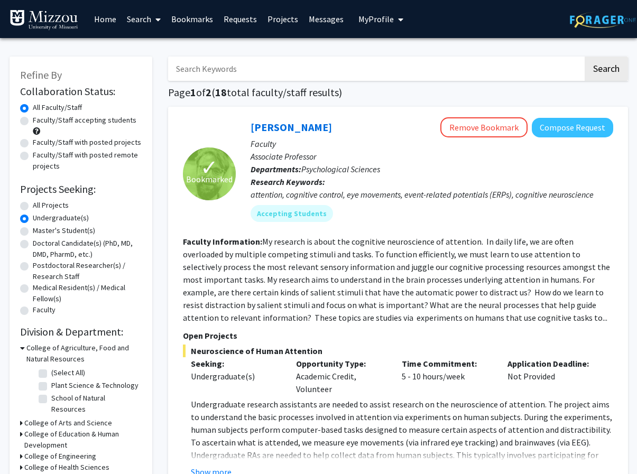
click at [51, 370] on label "(Select All)" at bounding box center [68, 372] width 34 height 11
click at [51, 370] on input "(Select All)" at bounding box center [54, 370] width 7 height 7
checkbox input "true"
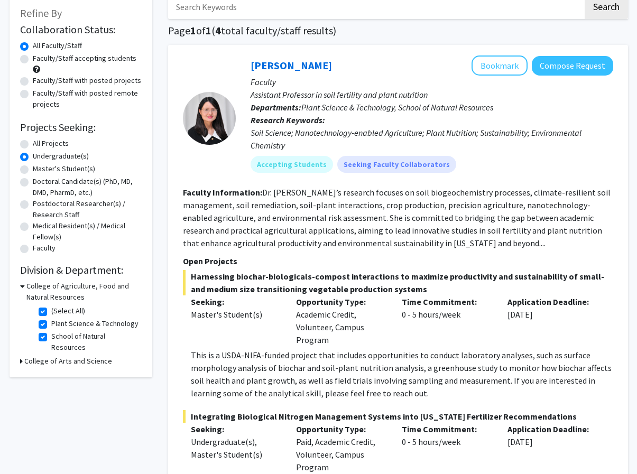
scroll to position [63, 0]
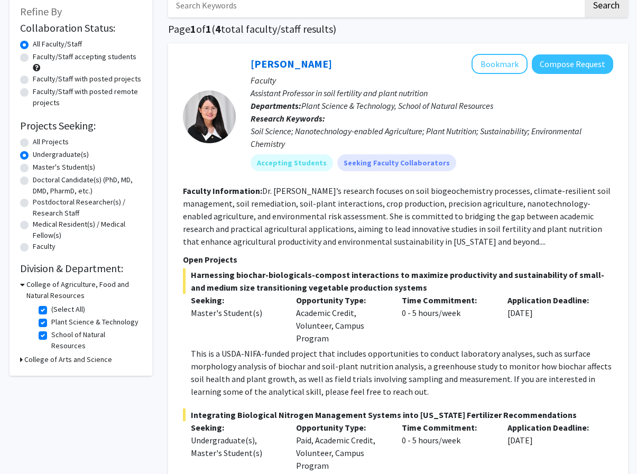
click at [51, 310] on label "(Select All)" at bounding box center [68, 309] width 34 height 11
click at [51, 310] on input "(Select All)" at bounding box center [54, 307] width 7 height 7
checkbox input "false"
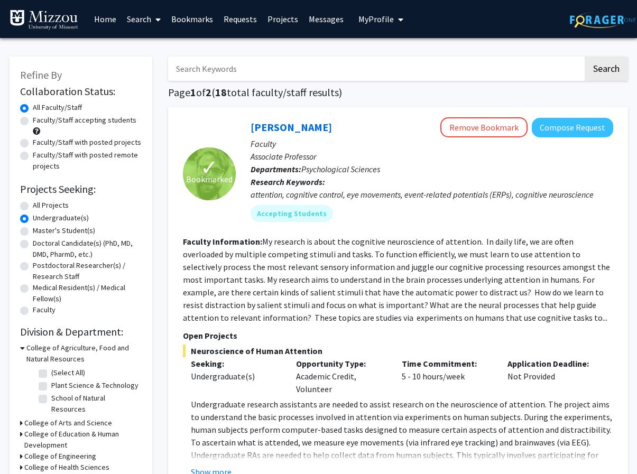
click at [23, 349] on icon at bounding box center [22, 348] width 5 height 11
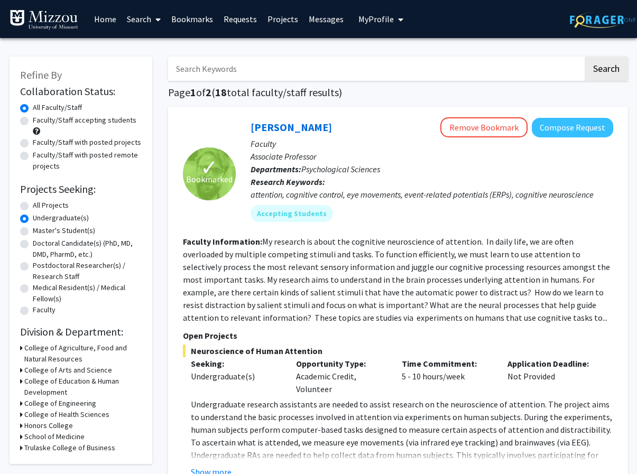
click at [22, 368] on icon at bounding box center [21, 370] width 3 height 11
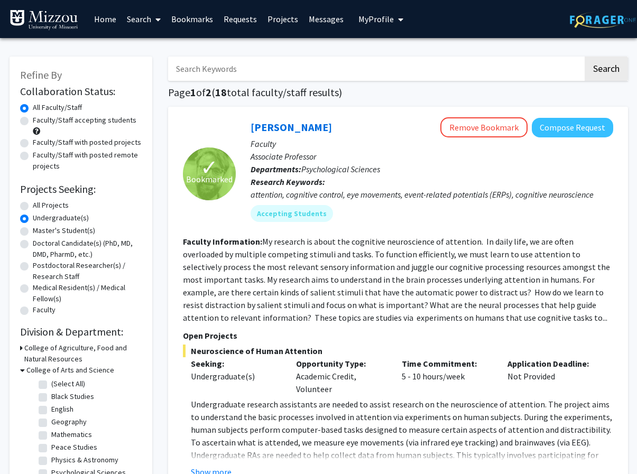
click at [51, 381] on label "(Select All)" at bounding box center [68, 384] width 34 height 11
click at [51, 381] on input "(Select All)" at bounding box center [54, 382] width 7 height 7
checkbox input "true"
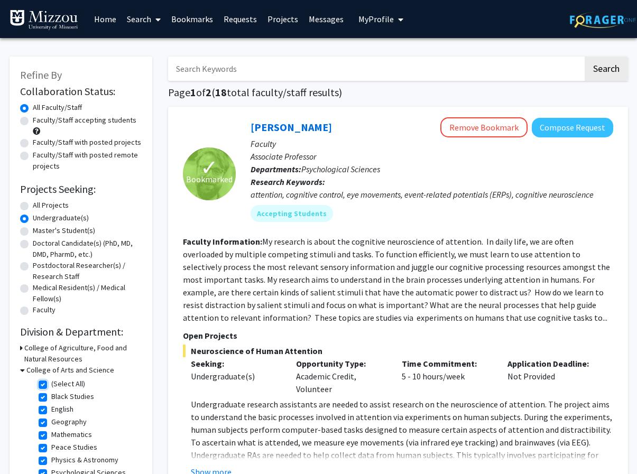
checkbox input "true"
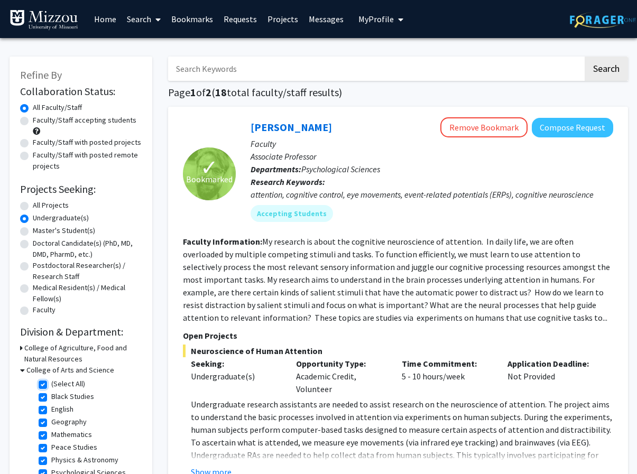
checkbox input "true"
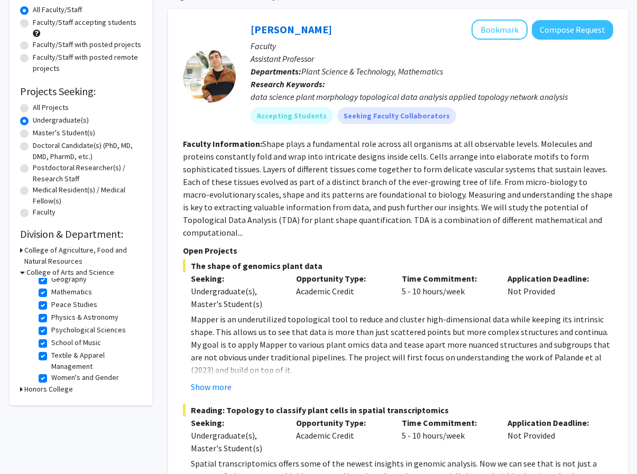
scroll to position [45, 0]
click at [51, 317] on label "Physics & Astronomy" at bounding box center [84, 316] width 67 height 11
click at [51, 317] on input "Physics & Astronomy" at bounding box center [54, 314] width 7 height 7
checkbox input "false"
checkbox input "true"
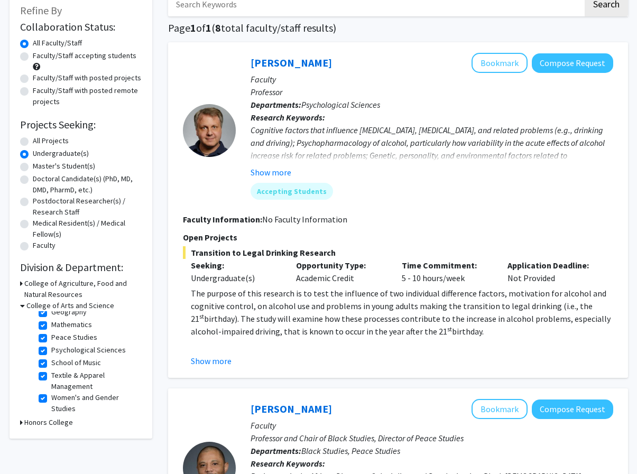
scroll to position [69, 0]
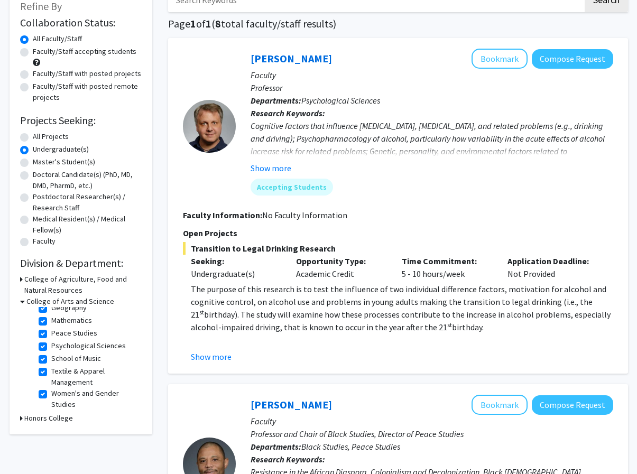
click at [51, 374] on label "Textile & Apparel Management" at bounding box center [95, 377] width 88 height 22
click at [51, 373] on input "Textile & Apparel Management" at bounding box center [54, 369] width 7 height 7
checkbox input "false"
checkbox input "true"
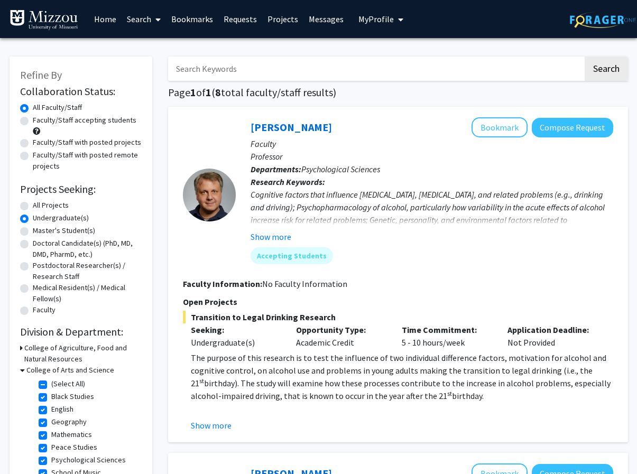
click at [45, 374] on h3 "College of Arts and Science" at bounding box center [70, 370] width 88 height 11
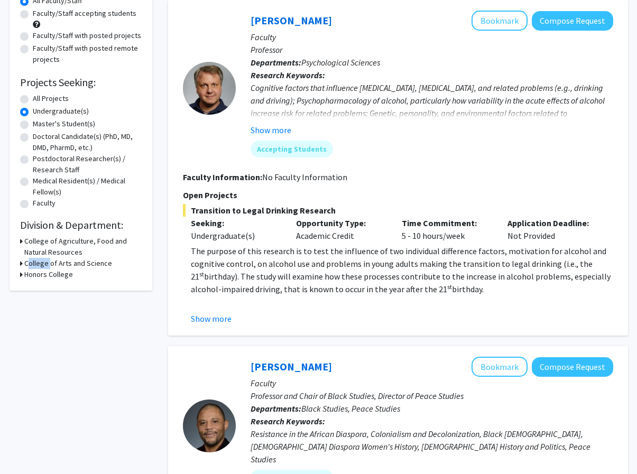
scroll to position [106, 0]
click at [21, 262] on icon at bounding box center [21, 264] width 3 height 11
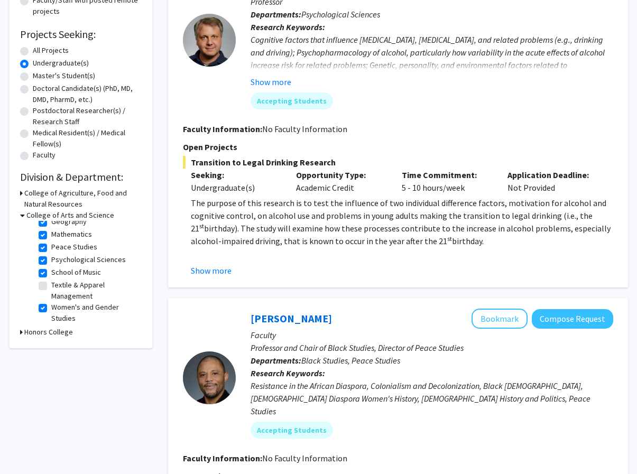
scroll to position [144, 0]
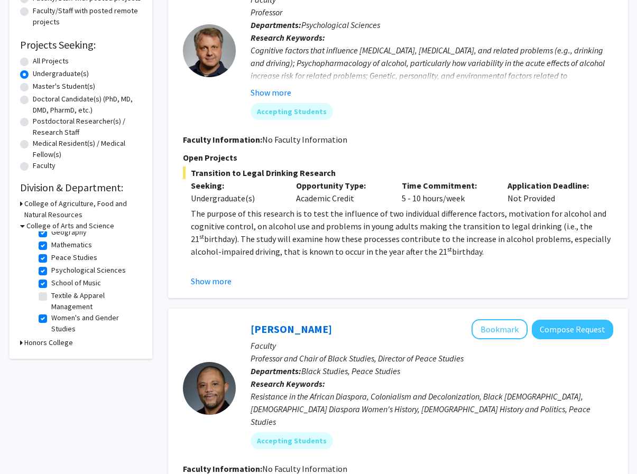
click at [41, 302] on fg-checkbox "Textile & Apparel Management Textile & Apparel Management" at bounding box center [89, 301] width 100 height 22
click at [51, 295] on label "Textile & Apparel Management" at bounding box center [95, 301] width 88 height 22
click at [51, 295] on input "Textile & Apparel Management" at bounding box center [54, 293] width 7 height 7
checkbox input "true"
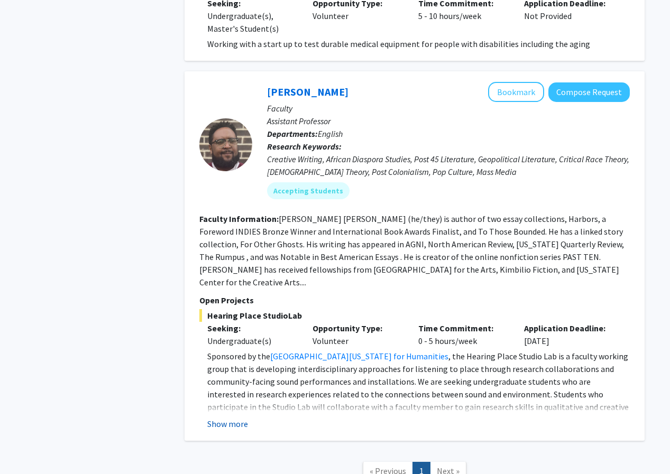
scroll to position [3002, 0]
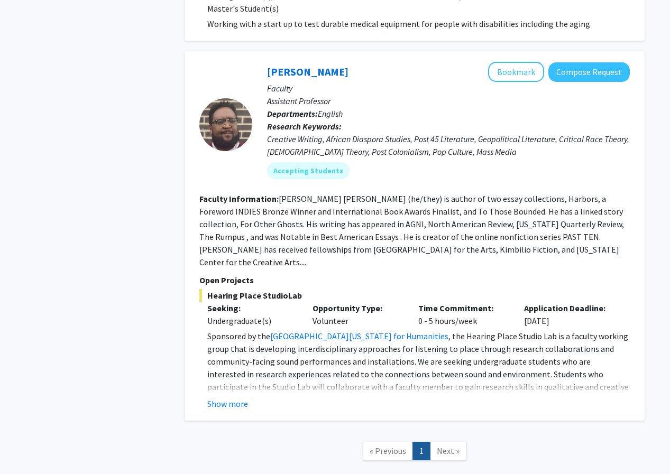
click at [445, 446] on span "Next »" at bounding box center [448, 451] width 23 height 11
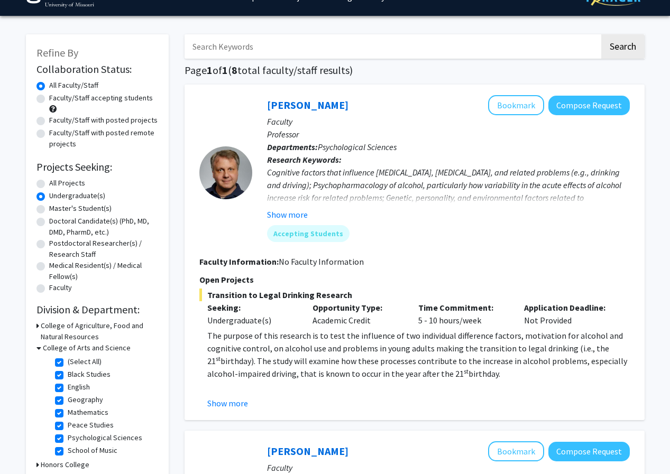
scroll to position [0, 0]
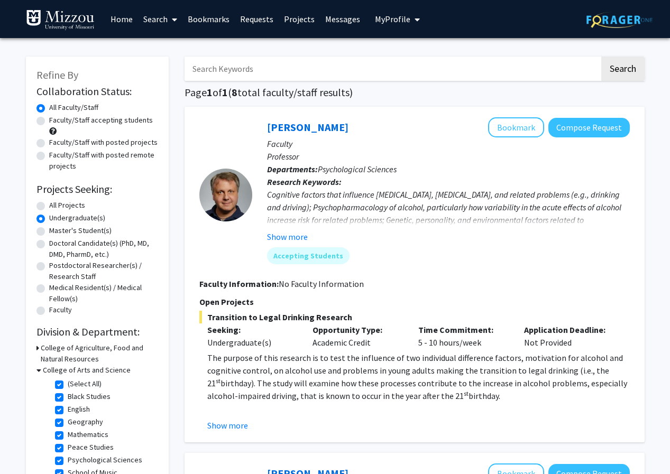
click at [177, 20] on icon at bounding box center [174, 19] width 5 height 8
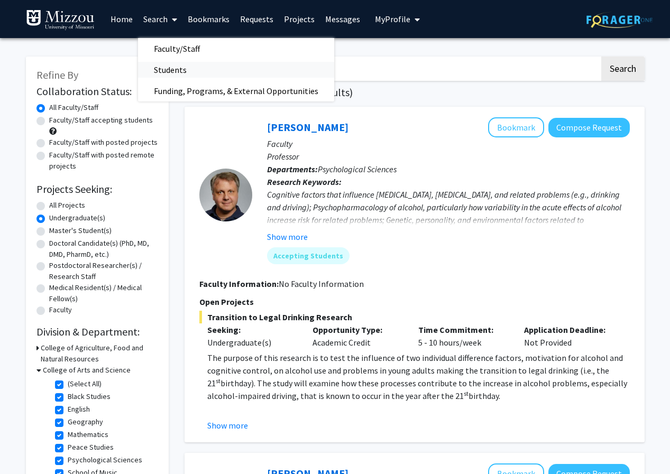
click at [173, 64] on span "Students" at bounding box center [170, 69] width 64 height 21
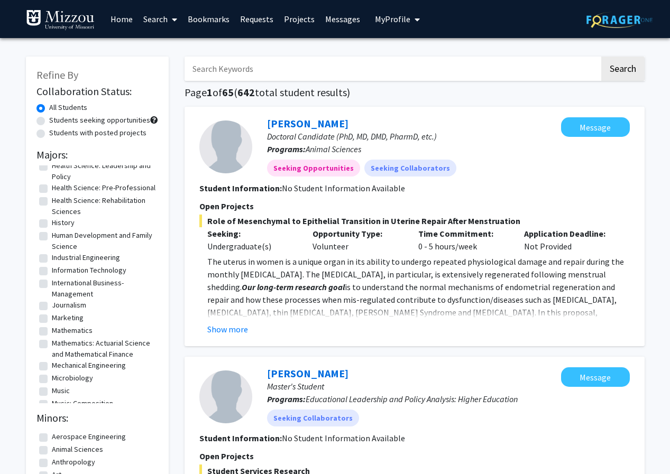
scroll to position [509, 0]
click at [75, 413] on h2 "Minors:" at bounding box center [97, 418] width 122 height 13
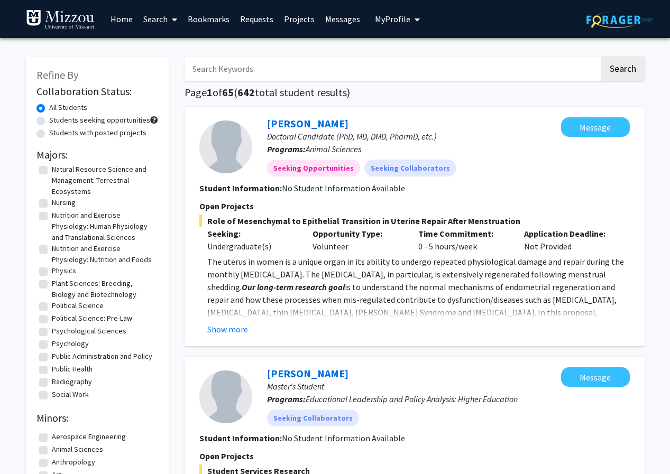
scroll to position [824, 0]
click at [52, 337] on label "Psychological Sciences" at bounding box center [89, 331] width 75 height 11
click at [52, 333] on input "Psychological Sciences" at bounding box center [55, 329] width 7 height 7
checkbox input "true"
click at [52, 350] on label "Psychology" at bounding box center [70, 344] width 37 height 11
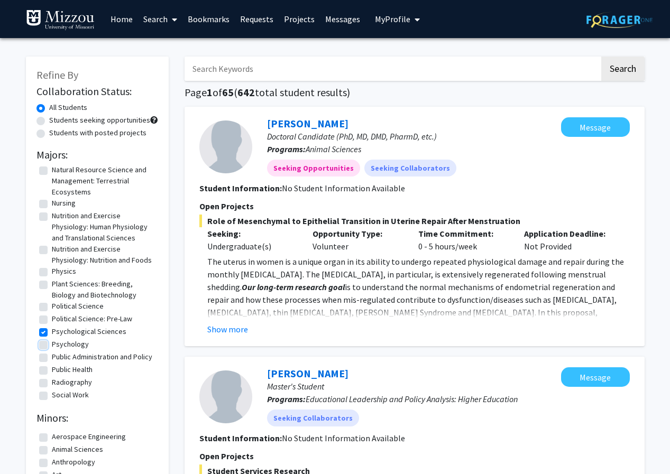
click at [52, 346] on input "Psychology" at bounding box center [55, 342] width 7 height 7
checkbox input "true"
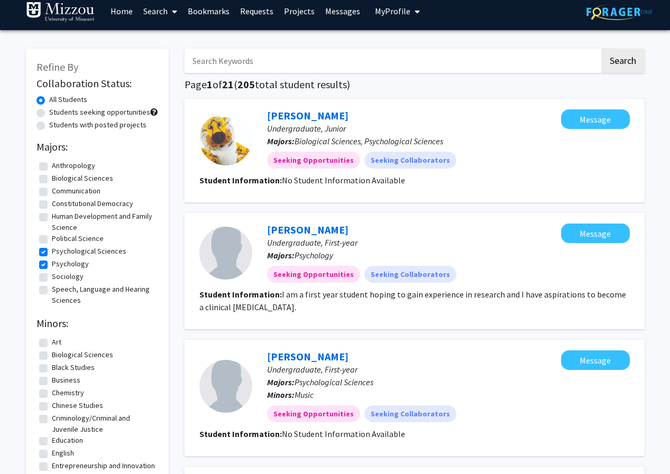
scroll to position [10, 0]
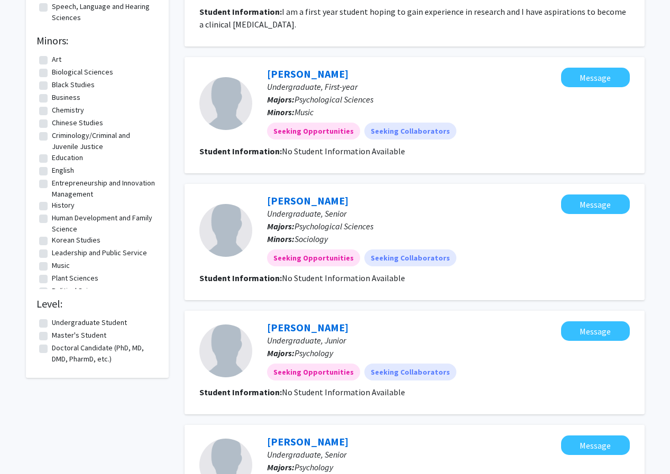
scroll to position [0, 0]
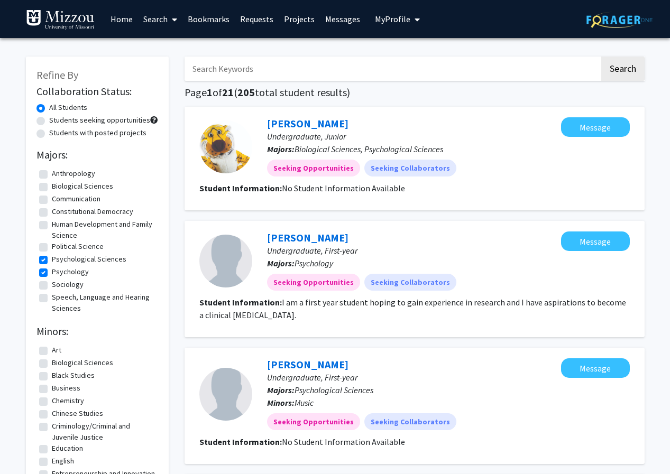
click at [170, 19] on span at bounding box center [173, 19] width 10 height 37
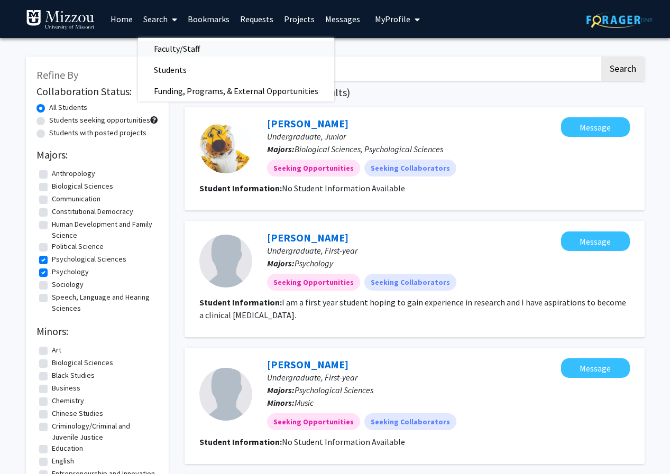
click at [183, 51] on span "Faculty/Staff" at bounding box center [177, 48] width 78 height 21
